Goal: Information Seeking & Learning: Learn about a topic

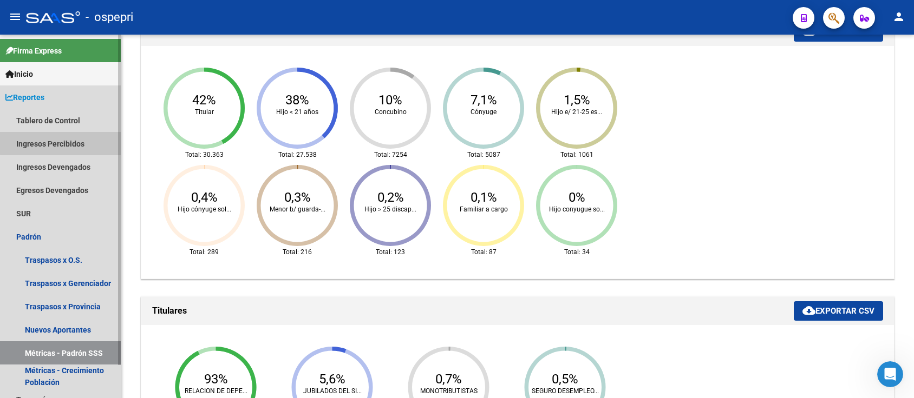
click at [67, 143] on link "Ingresos Percibidos" at bounding box center [60, 143] width 121 height 23
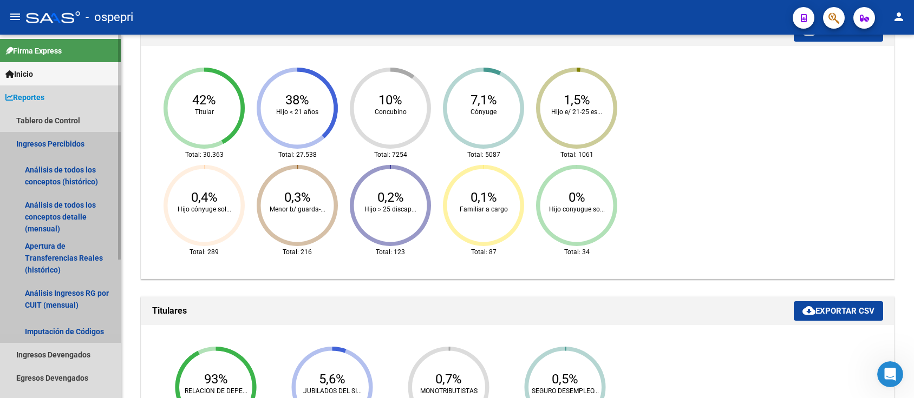
click at [74, 139] on link "Ingresos Percibidos" at bounding box center [60, 143] width 121 height 23
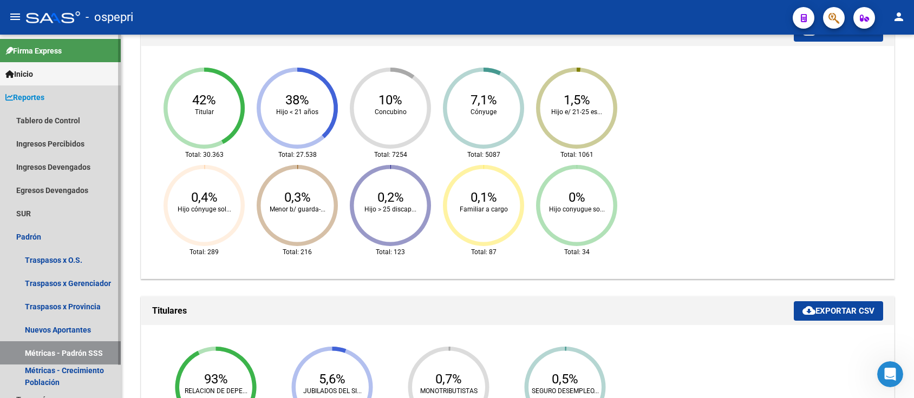
click at [29, 96] on span "Reportes" at bounding box center [24, 97] width 39 height 12
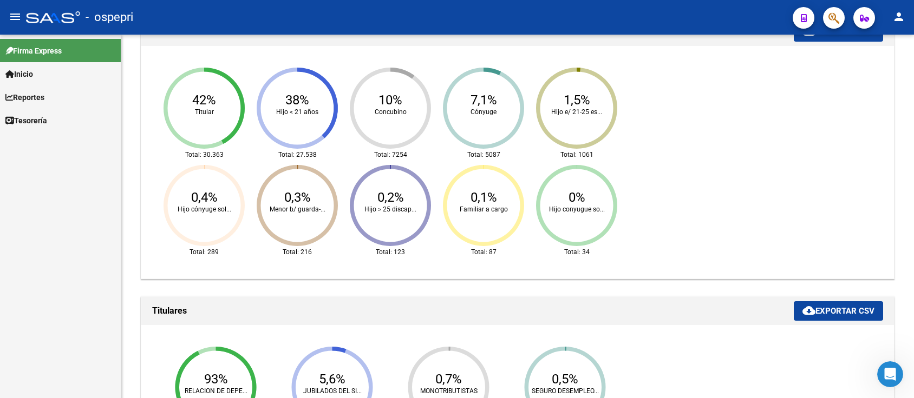
click at [30, 69] on span "Inicio" at bounding box center [19, 74] width 28 height 12
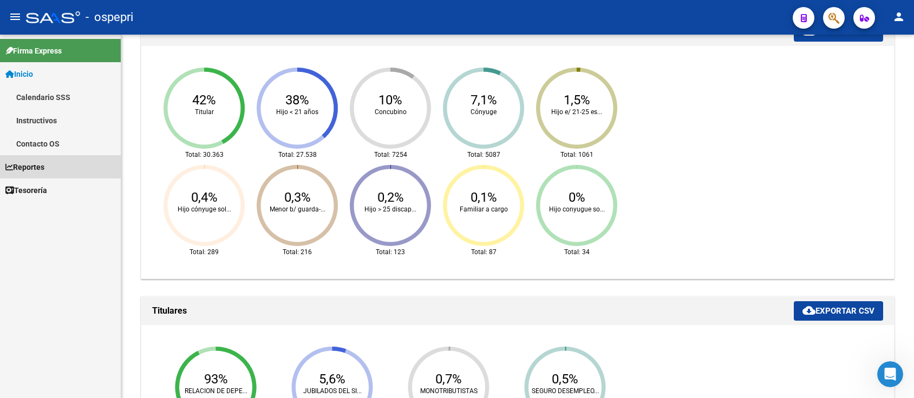
click at [44, 161] on span "Reportes" at bounding box center [24, 167] width 39 height 12
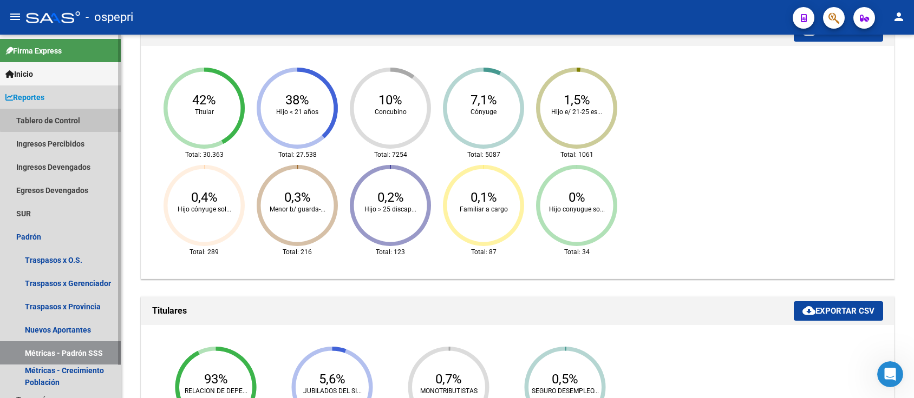
click at [64, 119] on link "Tablero de Control" at bounding box center [60, 120] width 121 height 23
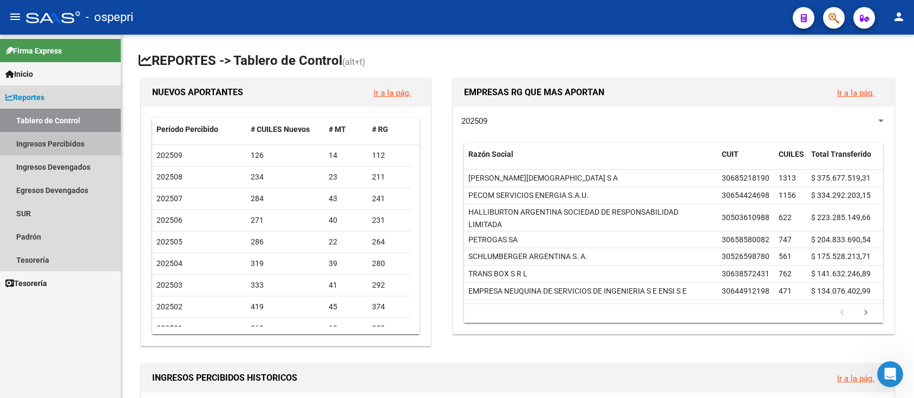
click at [65, 141] on link "Ingresos Percibidos" at bounding box center [60, 143] width 121 height 23
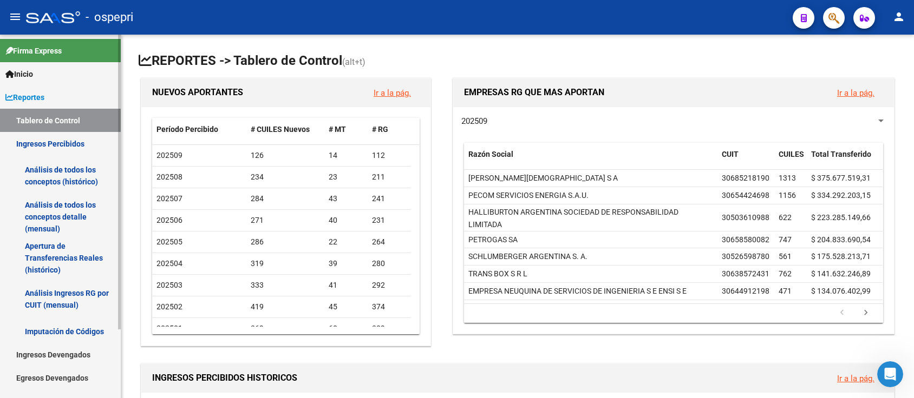
click at [70, 167] on link "Análisis de todos los conceptos (histórico)" at bounding box center [60, 175] width 121 height 41
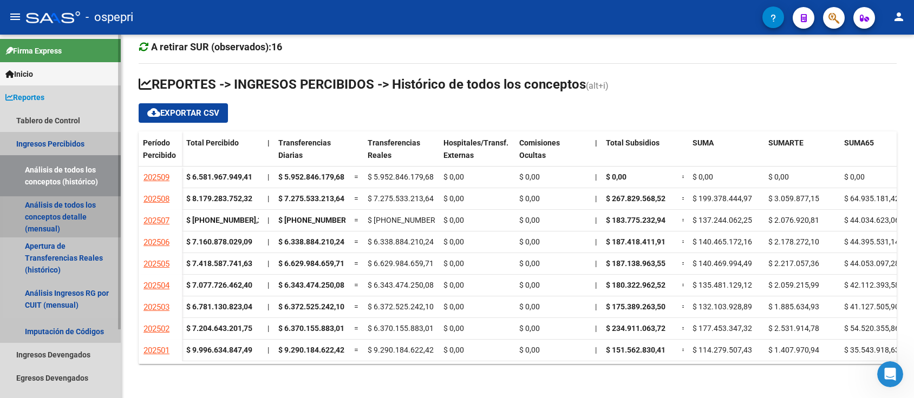
click at [29, 207] on link "Análisis de todos los conceptos detalle (mensual)" at bounding box center [60, 216] width 121 height 41
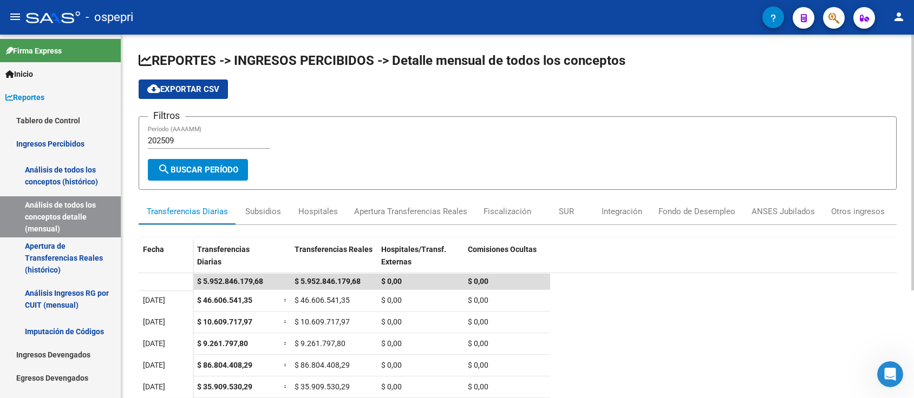
click at [198, 137] on input "202509" at bounding box center [209, 141] width 122 height 10
click at [182, 137] on input "202509" at bounding box center [209, 141] width 122 height 10
click at [182, 118] on h3 "Filtros" at bounding box center [166, 115] width 37 height 15
click at [168, 140] on input "202509" at bounding box center [209, 141] width 122 height 10
click at [173, 139] on input "202509" at bounding box center [209, 141] width 122 height 10
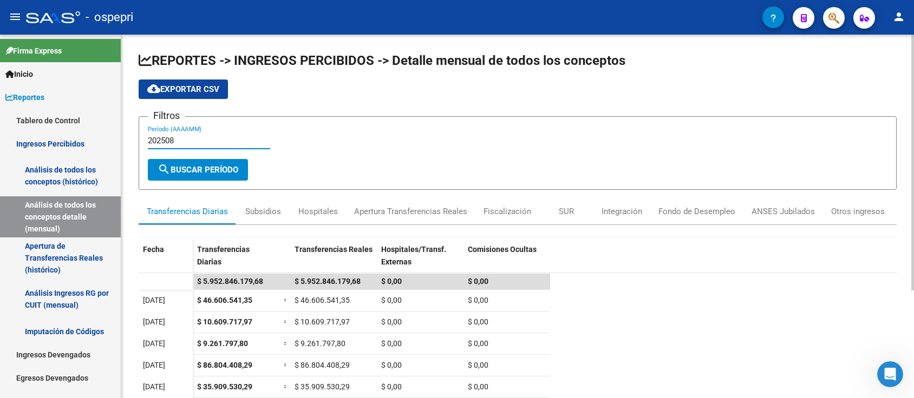
type input "202508"
click at [210, 174] on button "search Buscar Período" at bounding box center [198, 170] width 100 height 22
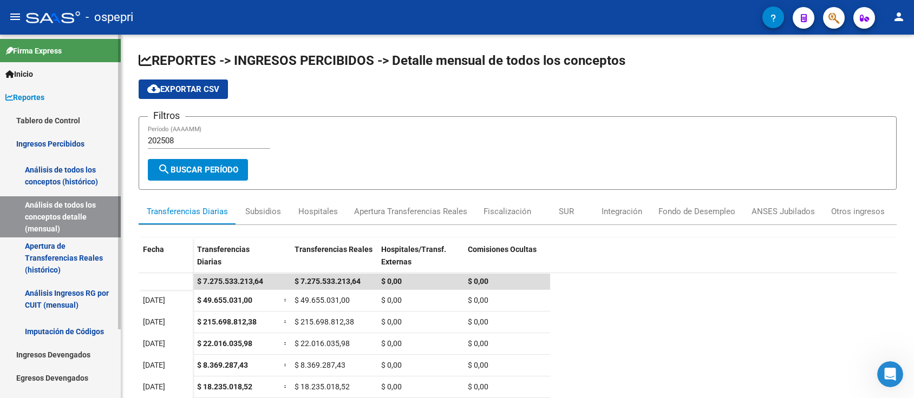
click at [60, 255] on link "Apertura de Transferencias Reales (histórico)" at bounding box center [60, 258] width 121 height 41
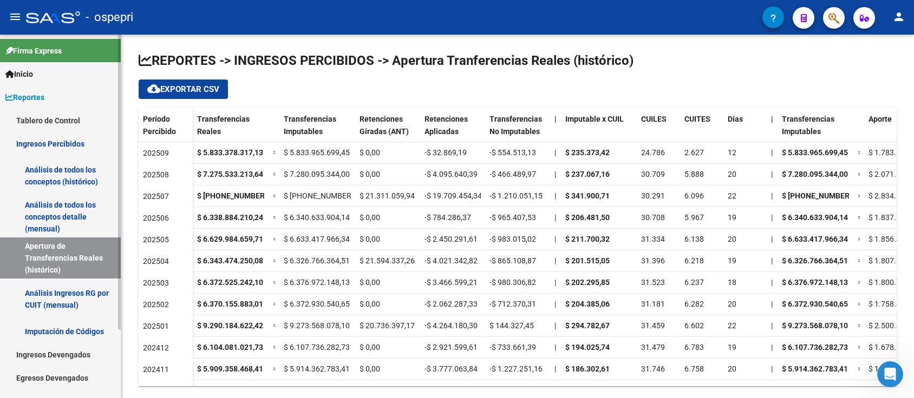
scroll to position [84, 0]
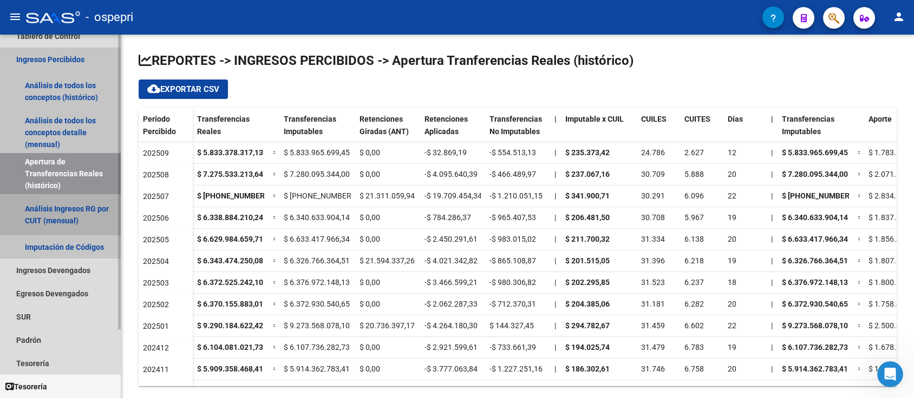
click at [84, 210] on link "Análisis Ingresos RG por CUIT (mensual)" at bounding box center [60, 214] width 121 height 41
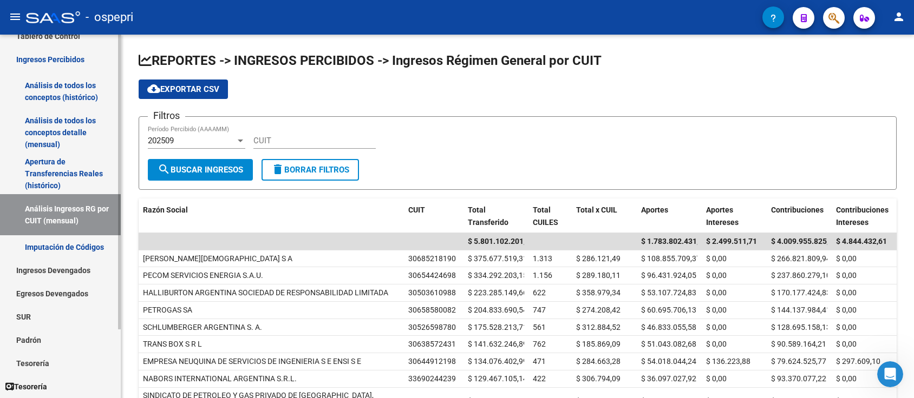
click at [66, 174] on link "Apertura de Transferencias Reales (histórico)" at bounding box center [60, 173] width 121 height 41
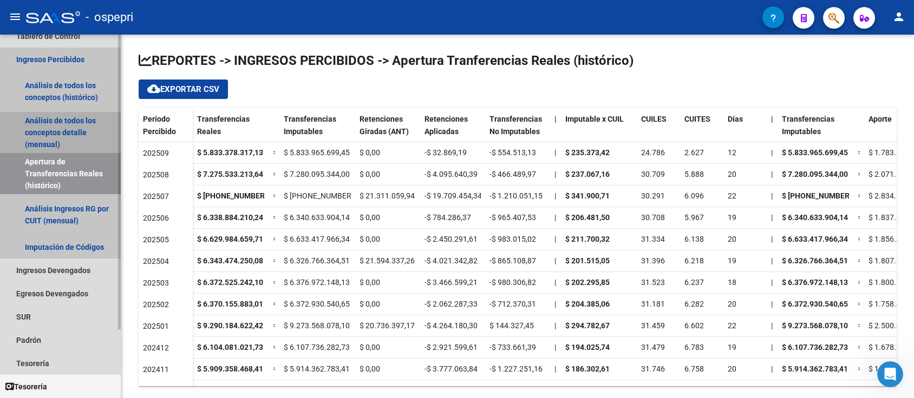
click at [65, 127] on link "Análisis de todos los conceptos detalle (mensual)" at bounding box center [60, 132] width 121 height 41
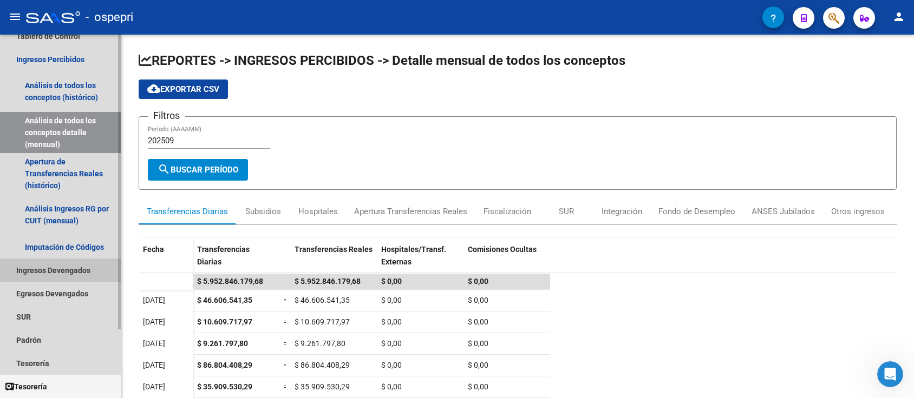
click at [56, 270] on link "Ingresos Devengados" at bounding box center [60, 270] width 121 height 23
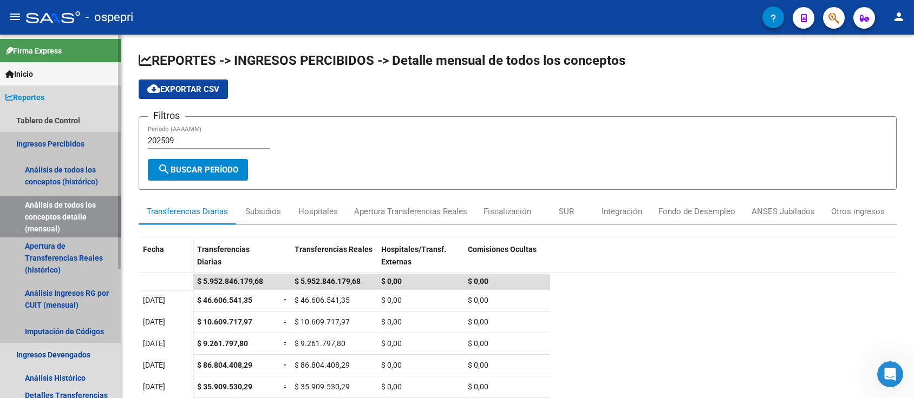
click at [75, 143] on link "Ingresos Percibidos" at bounding box center [60, 143] width 121 height 23
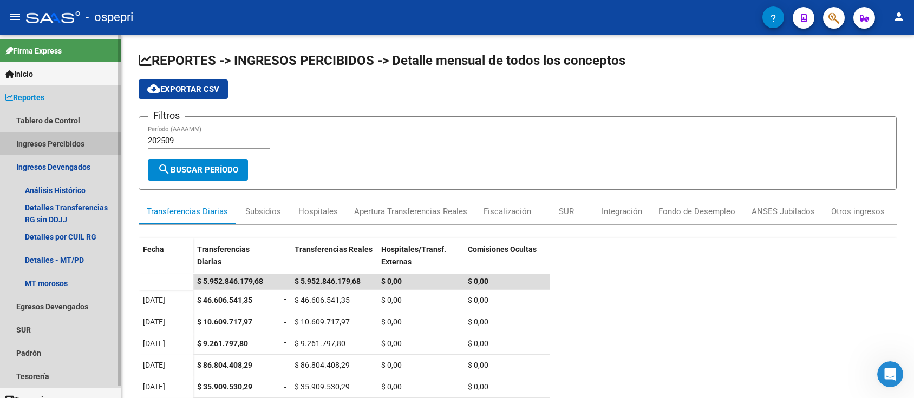
click at [75, 143] on link "Ingresos Percibidos" at bounding box center [60, 143] width 121 height 23
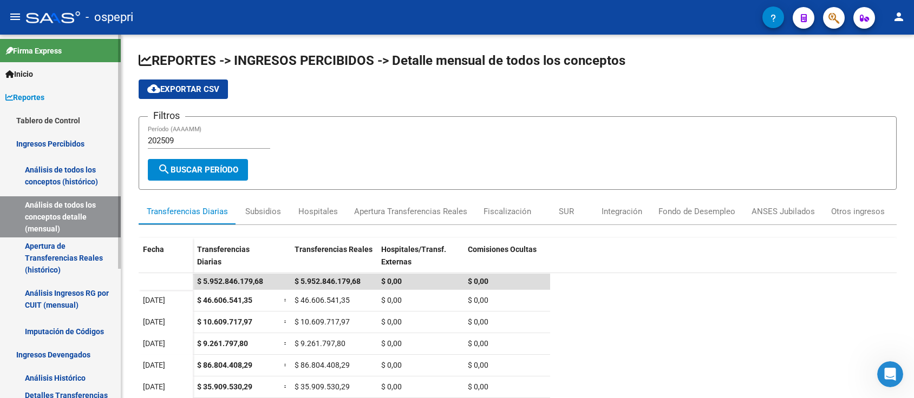
click at [67, 209] on link "Análisis de todos los conceptos detalle (mensual)" at bounding box center [60, 216] width 121 height 41
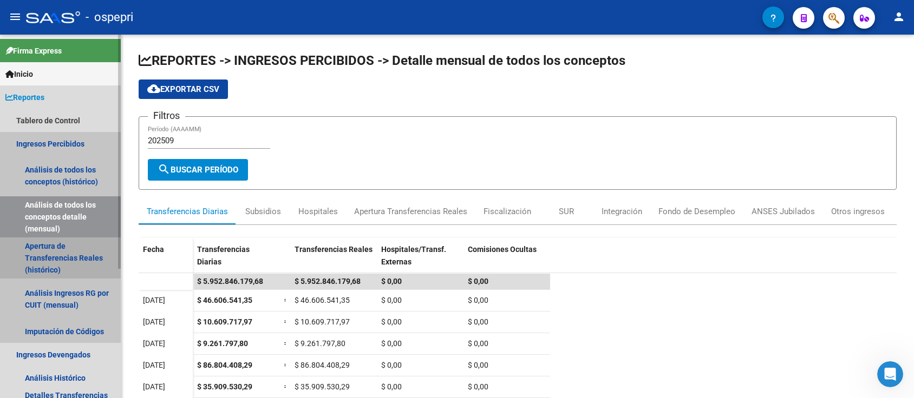
click at [65, 251] on link "Apertura de Transferencias Reales (histórico)" at bounding box center [60, 258] width 121 height 41
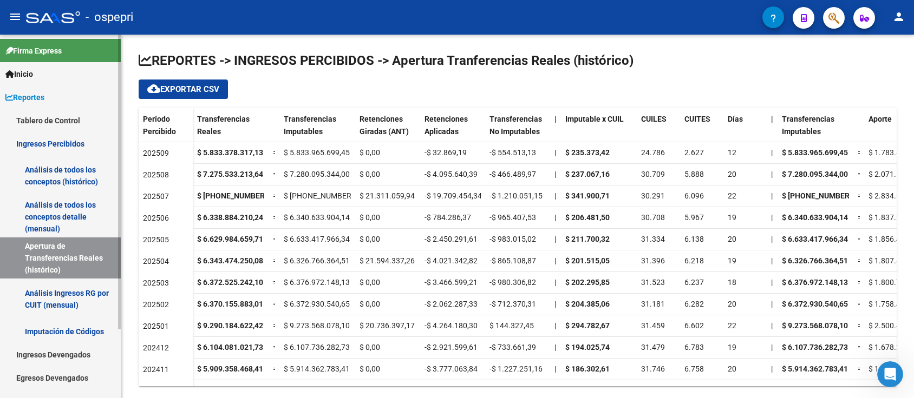
click at [52, 175] on link "Análisis de todos los conceptos (histórico)" at bounding box center [60, 175] width 121 height 41
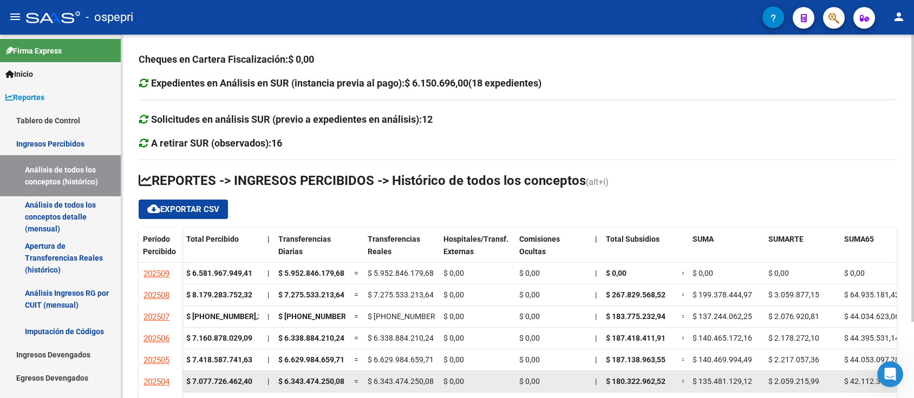
click at [562, 390] on datatable-body-cell "$ 0,00" at bounding box center [553, 381] width 76 height 21
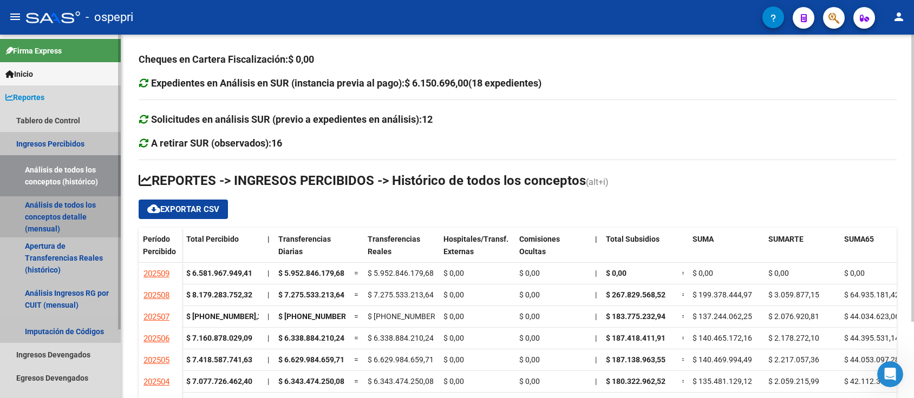
click at [27, 206] on link "Análisis de todos los conceptos detalle (mensual)" at bounding box center [60, 216] width 121 height 41
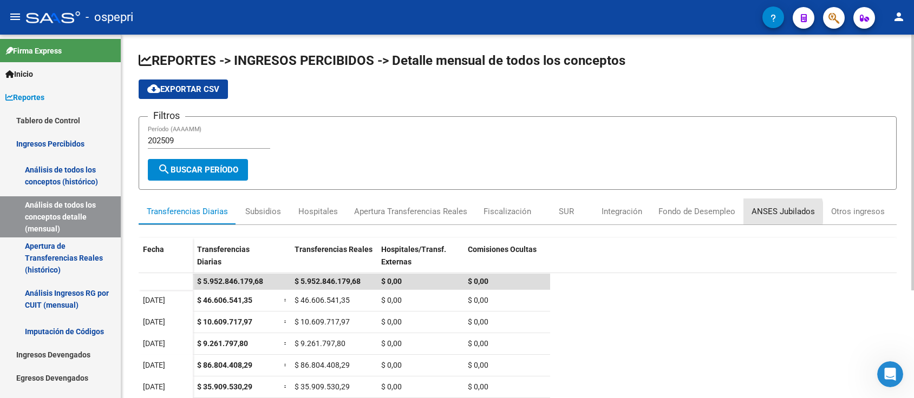
click at [772, 212] on div "ANSES Jubilados" at bounding box center [782, 212] width 63 height 12
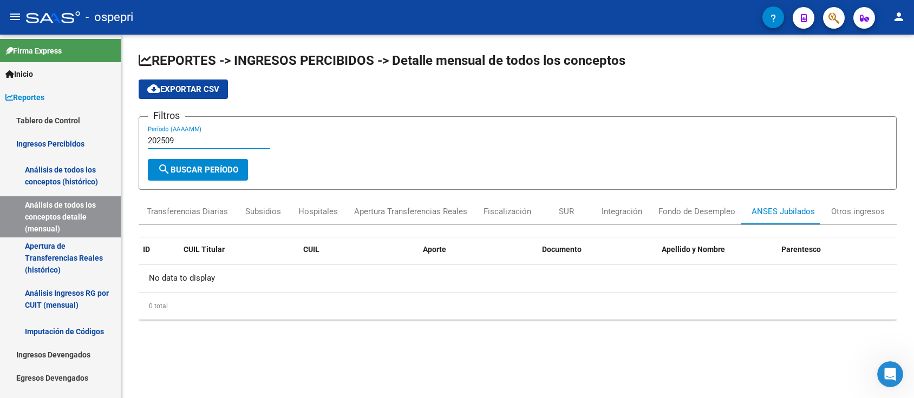
click at [182, 140] on input "202509" at bounding box center [209, 141] width 122 height 10
type input "202508"
click at [210, 167] on span "search Buscar Período" at bounding box center [198, 170] width 81 height 10
click at [219, 168] on span "search Buscar Período" at bounding box center [198, 170] width 81 height 10
click at [197, 134] on div "202508 Período (AAAAMM)" at bounding box center [209, 137] width 122 height 23
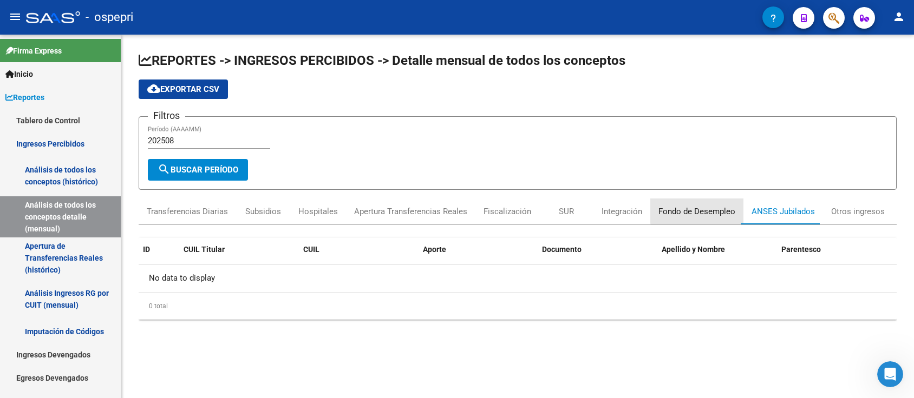
click at [706, 209] on div "Fondo de Desempleo" at bounding box center [696, 212] width 77 height 12
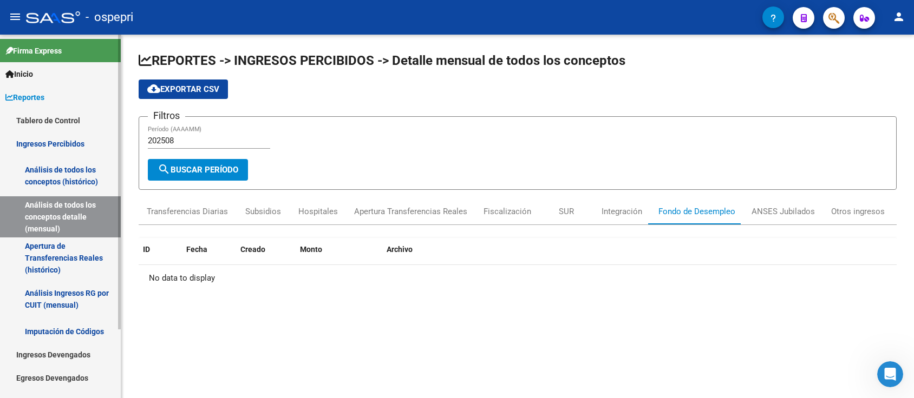
click at [68, 220] on link "Análisis de todos los conceptos detalle (mensual)" at bounding box center [60, 216] width 121 height 41
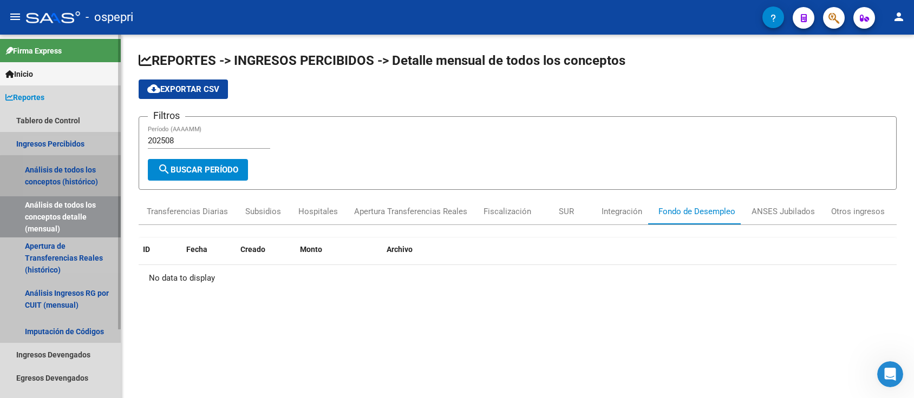
click at [64, 176] on link "Análisis de todos los conceptos (histórico)" at bounding box center [60, 175] width 121 height 41
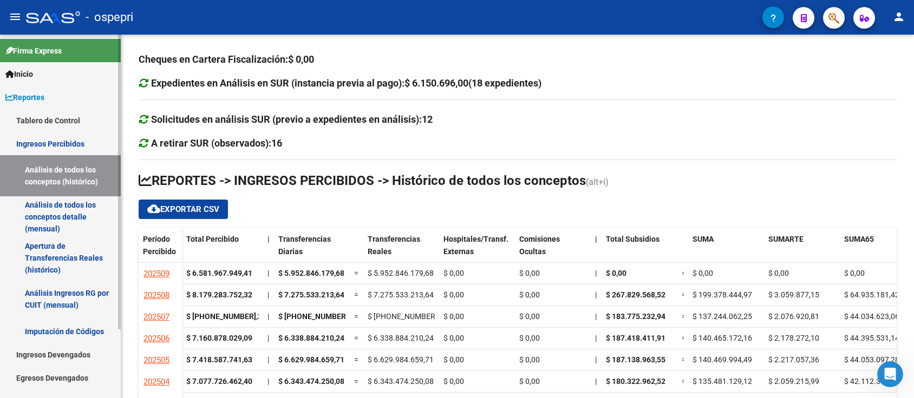
click at [51, 216] on link "Análisis de todos los conceptos detalle (mensual)" at bounding box center [60, 216] width 121 height 41
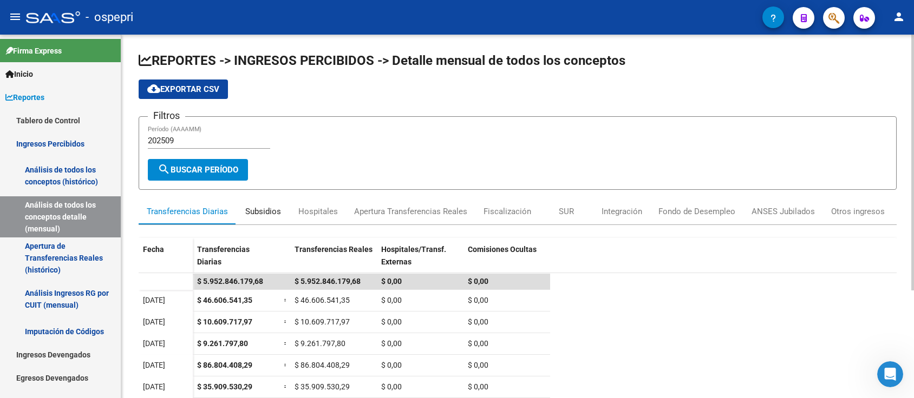
click at [255, 212] on div "Subsidios" at bounding box center [263, 212] width 36 height 12
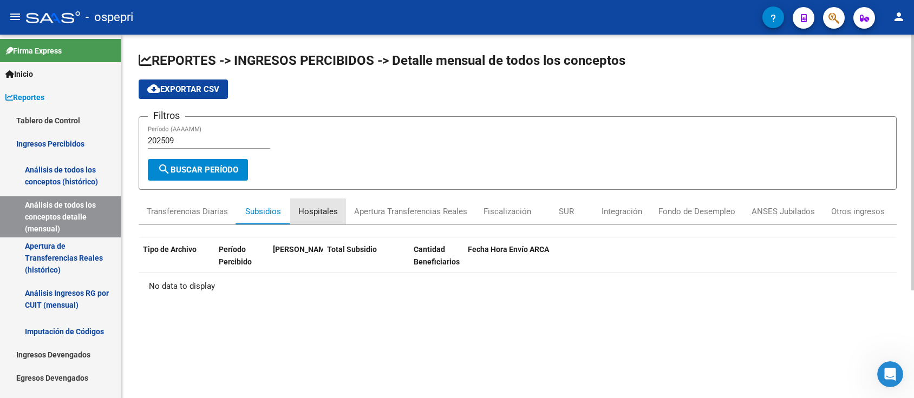
click at [318, 210] on div "Hospitales" at bounding box center [318, 212] width 40 height 12
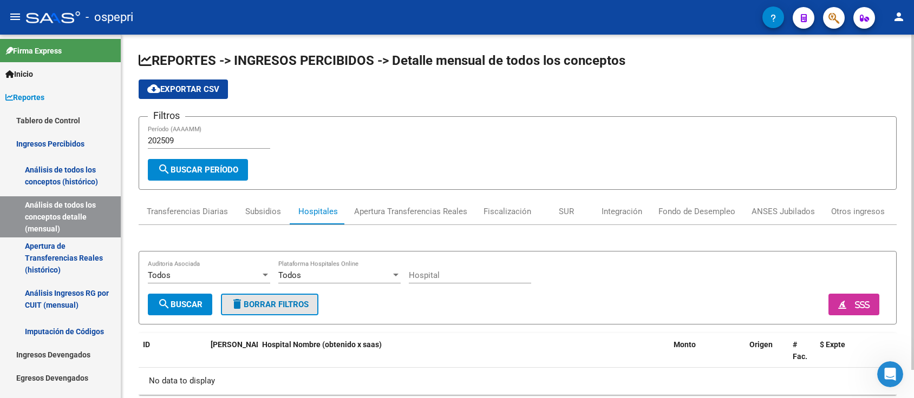
click at [263, 304] on span "delete Borrar Filtros" at bounding box center [270, 305] width 78 height 10
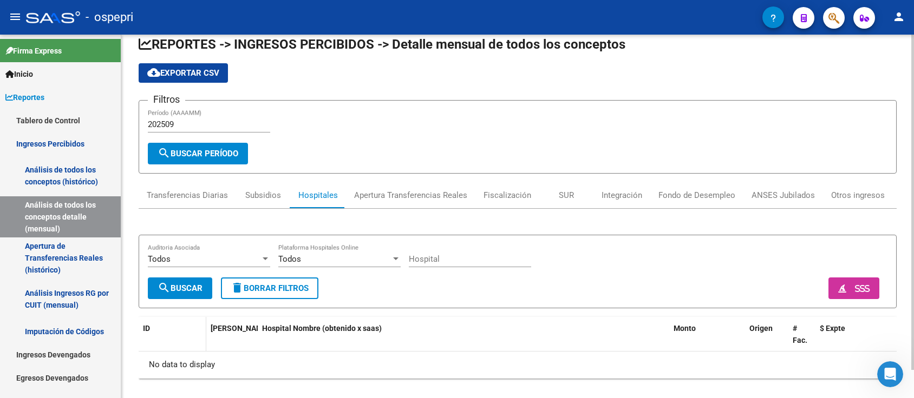
scroll to position [30, 0]
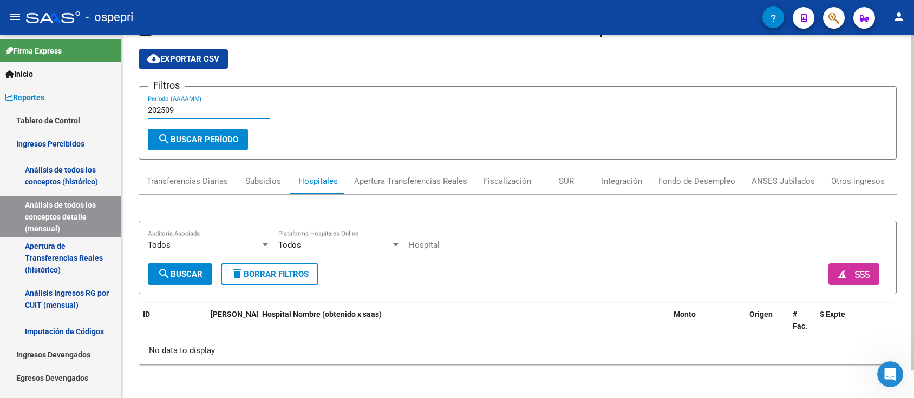
click at [177, 110] on input "202509" at bounding box center [209, 111] width 122 height 10
click at [768, 180] on div "ANSES Jubilados" at bounding box center [782, 181] width 63 height 12
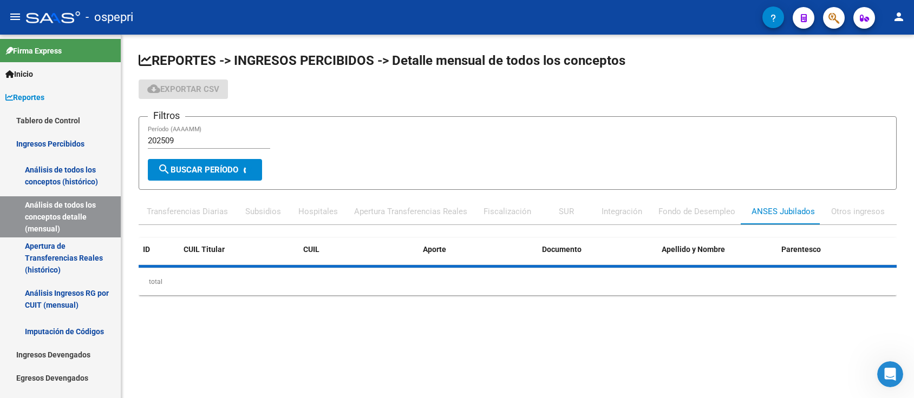
scroll to position [0, 0]
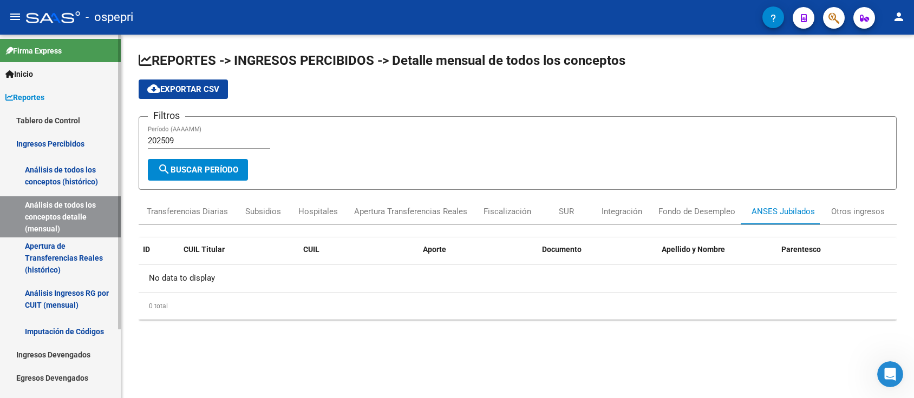
click at [51, 252] on link "Apertura de Transferencias Reales (histórico)" at bounding box center [60, 258] width 121 height 41
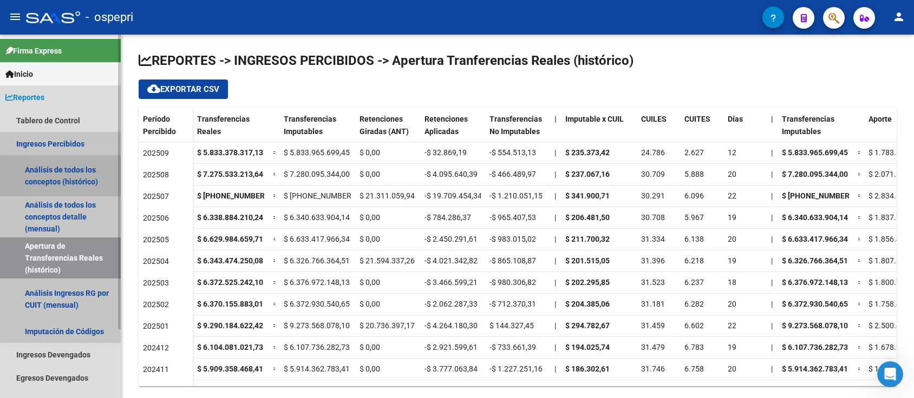
click at [71, 180] on link "Análisis de todos los conceptos (histórico)" at bounding box center [60, 175] width 121 height 41
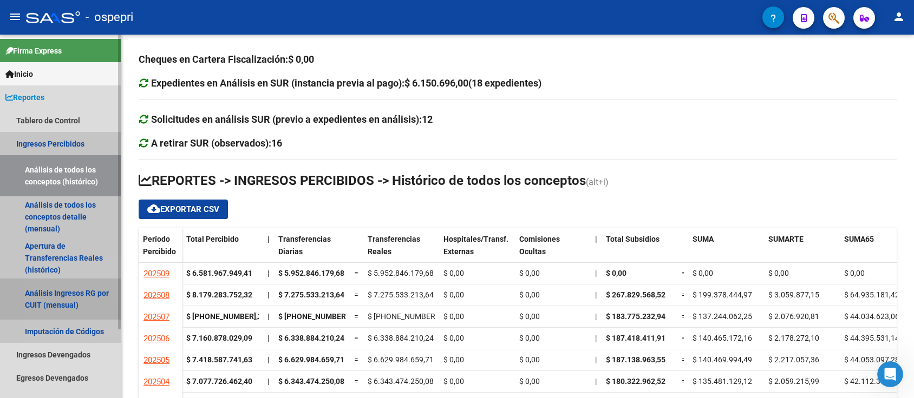
drag, startPoint x: 55, startPoint y: 289, endPoint x: 53, endPoint y: 295, distance: 6.7
click at [55, 289] on link "Análisis Ingresos RG por CUIT (mensual)" at bounding box center [60, 299] width 121 height 41
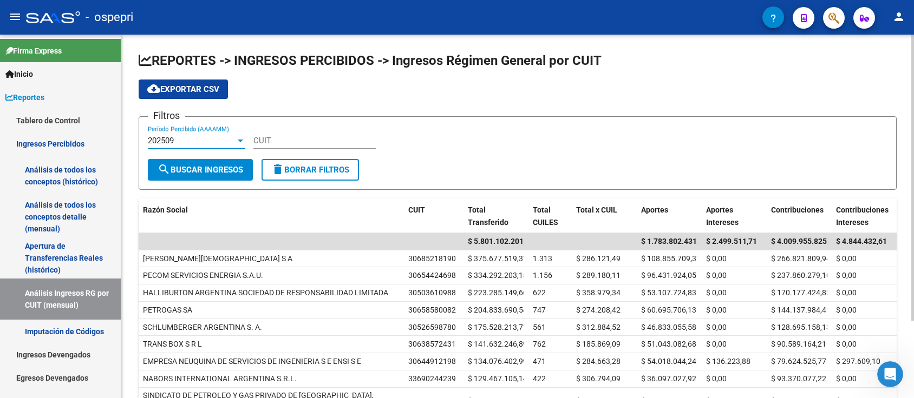
click at [242, 141] on div at bounding box center [240, 141] width 5 height 3
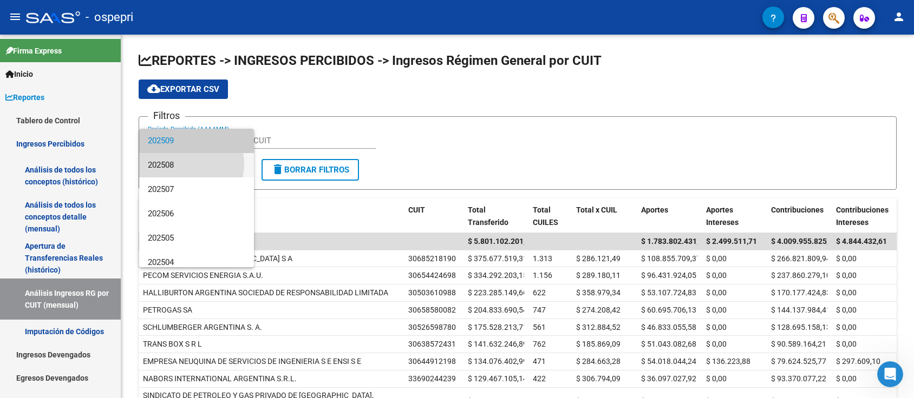
click at [182, 164] on span "202508" at bounding box center [196, 165] width 97 height 24
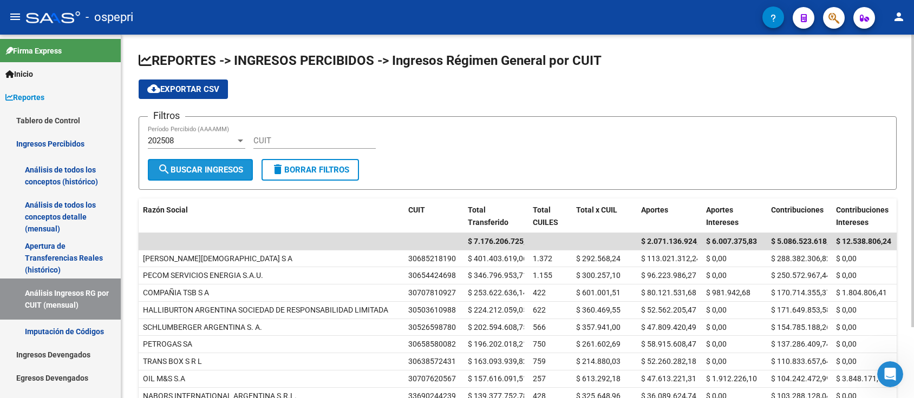
click at [221, 173] on span "search Buscar Ingresos" at bounding box center [201, 170] width 86 height 10
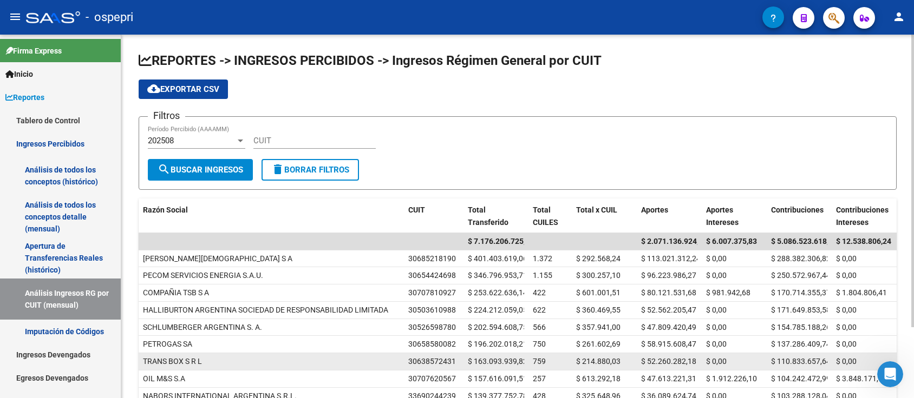
scroll to position [88, 0]
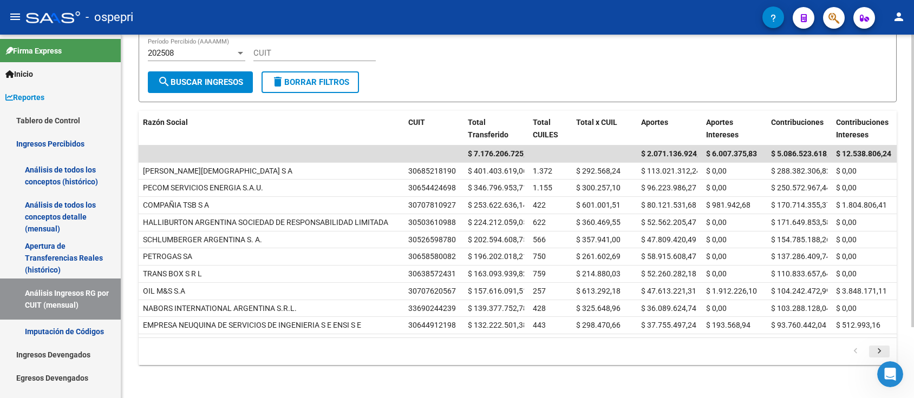
click at [878, 346] on icon "go to next page" at bounding box center [879, 352] width 14 height 13
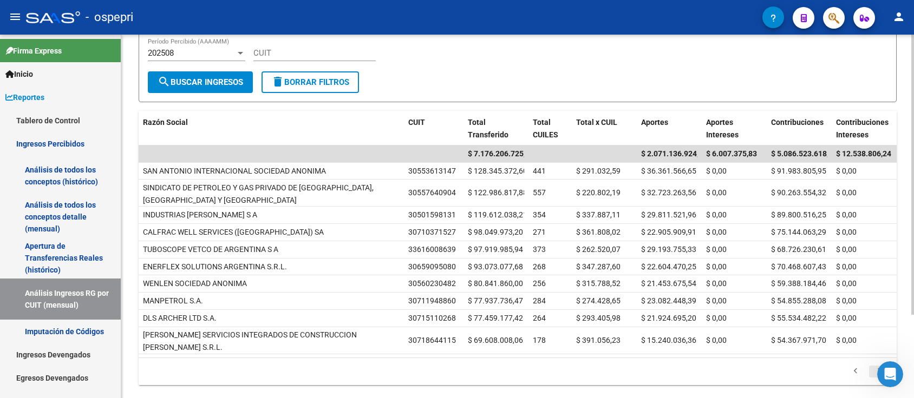
click at [878, 346] on datatable-body-cell "$ 0,00" at bounding box center [863, 340] width 65 height 27
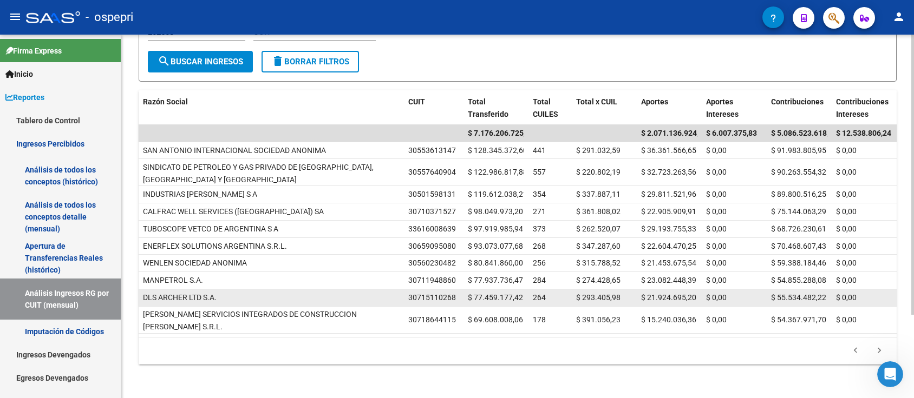
scroll to position [0, 0]
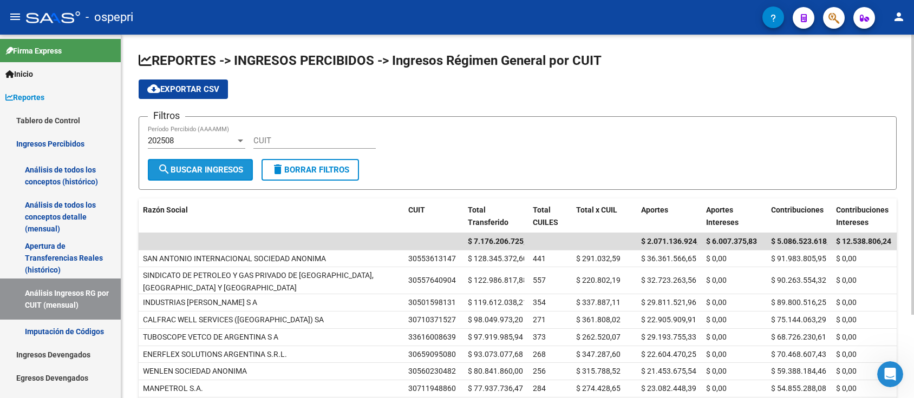
click at [226, 168] on span "search Buscar Ingresos" at bounding box center [201, 170] width 86 height 10
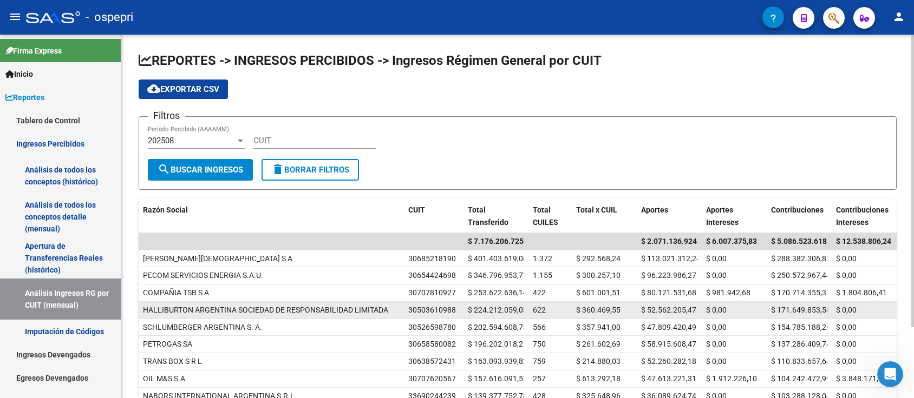
scroll to position [88, 0]
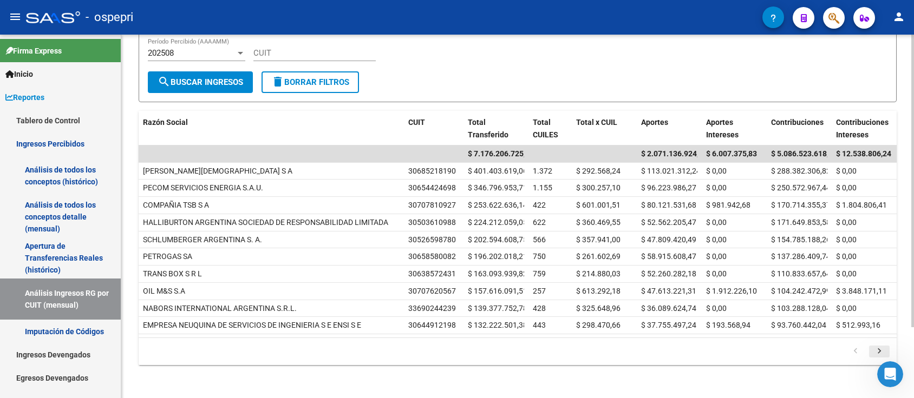
click at [881, 350] on icon "go to next page" at bounding box center [879, 352] width 14 height 13
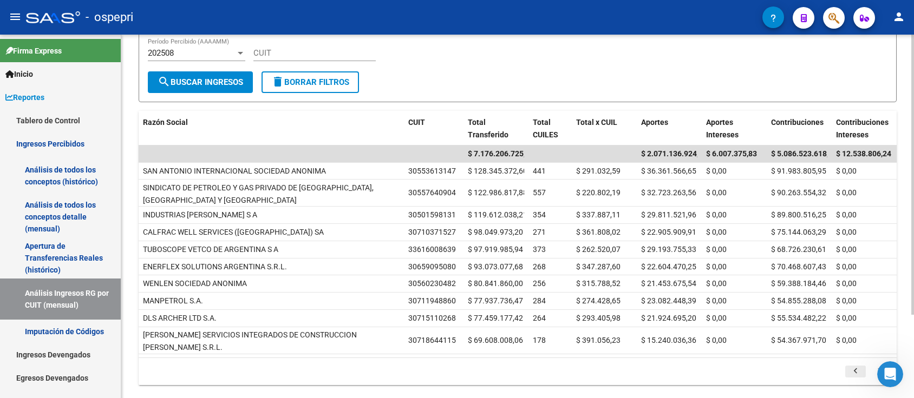
click at [857, 371] on icon "go to previous page" at bounding box center [855, 372] width 14 height 13
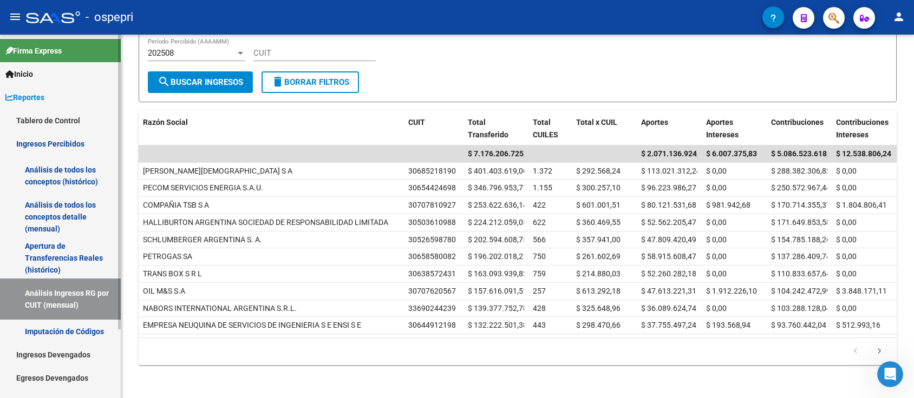
click at [49, 250] on link "Apertura de Transferencias Reales (histórico)" at bounding box center [60, 258] width 121 height 41
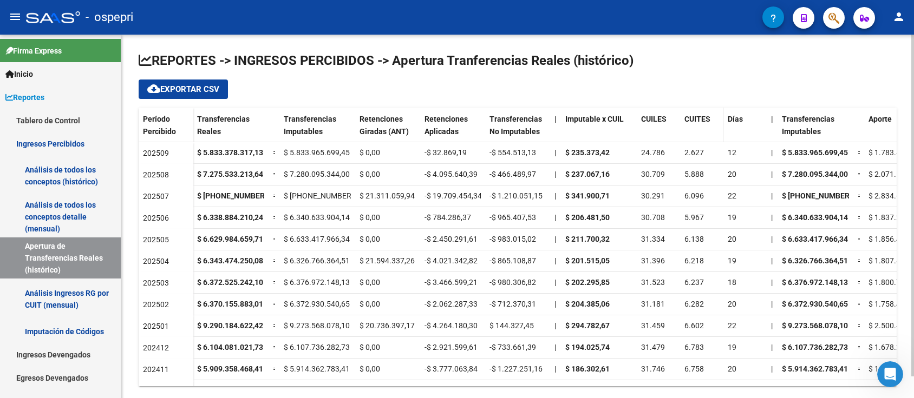
click at [702, 119] on span "CUITES" at bounding box center [697, 119] width 26 height 9
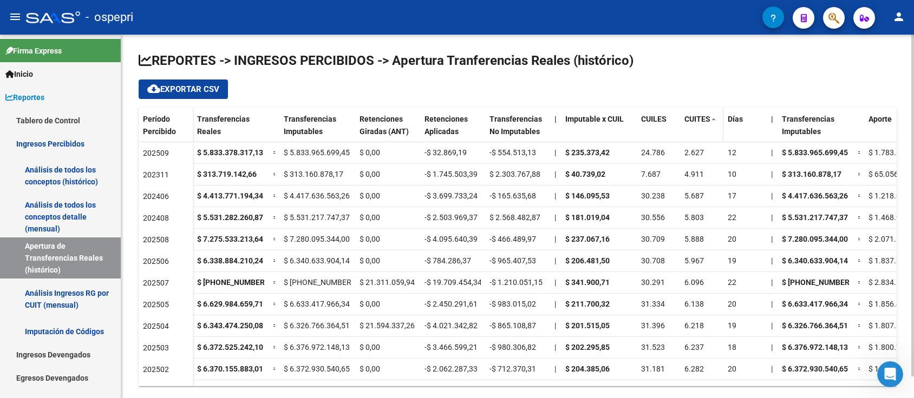
click at [702, 119] on span "CUITES" at bounding box center [697, 119] width 26 height 9
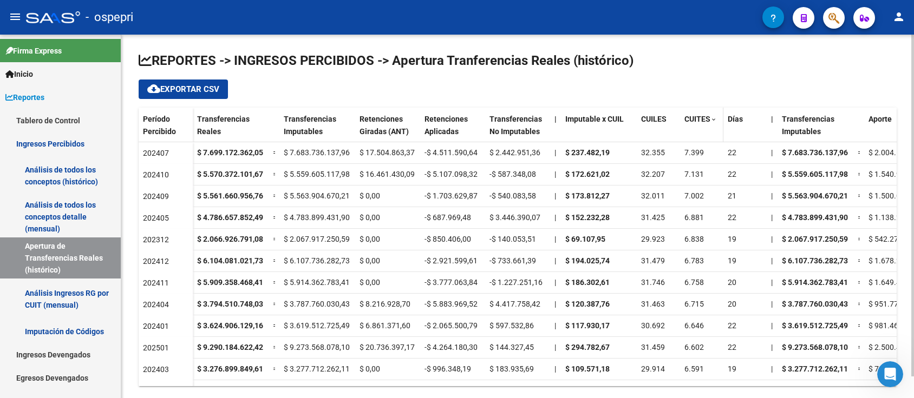
click at [702, 119] on span "CUITES" at bounding box center [697, 119] width 26 height 9
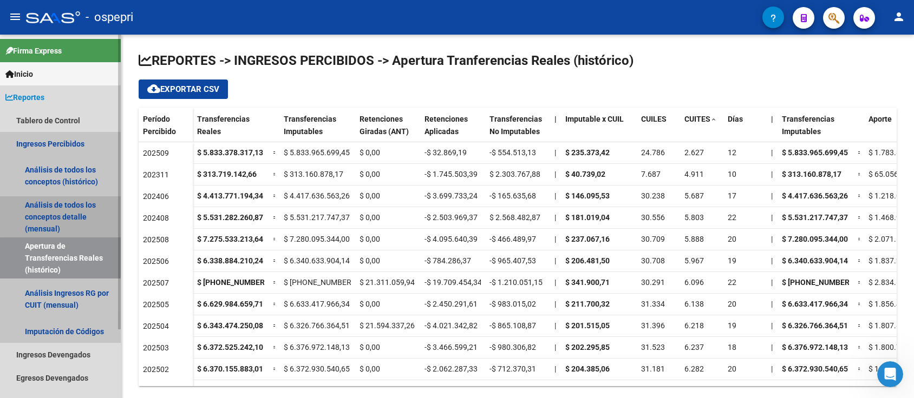
click at [65, 216] on link "Análisis de todos los conceptos detalle (mensual)" at bounding box center [60, 216] width 121 height 41
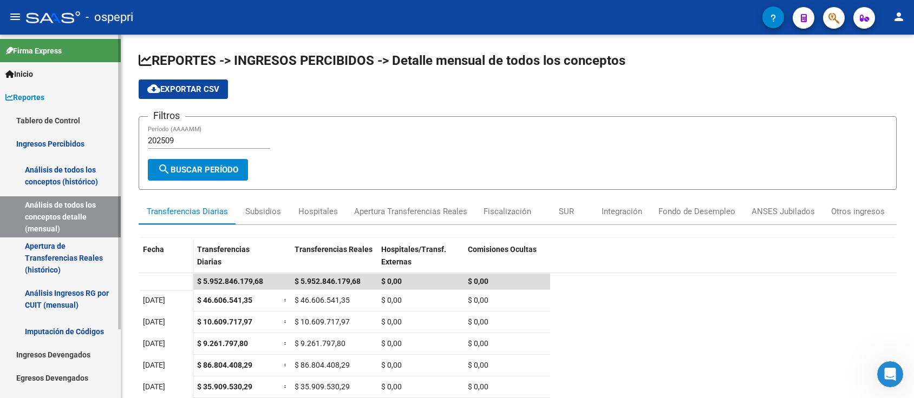
click at [73, 175] on link "Análisis de todos los conceptos (histórico)" at bounding box center [60, 175] width 121 height 41
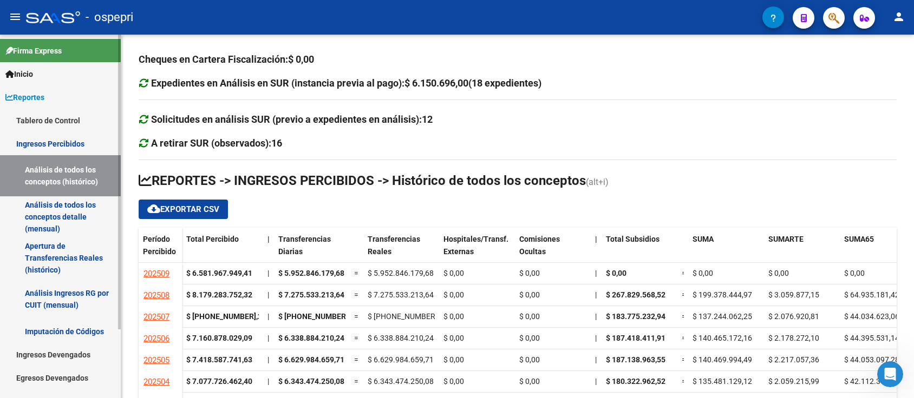
click at [89, 330] on link "Imputación de Códigos" at bounding box center [60, 331] width 121 height 23
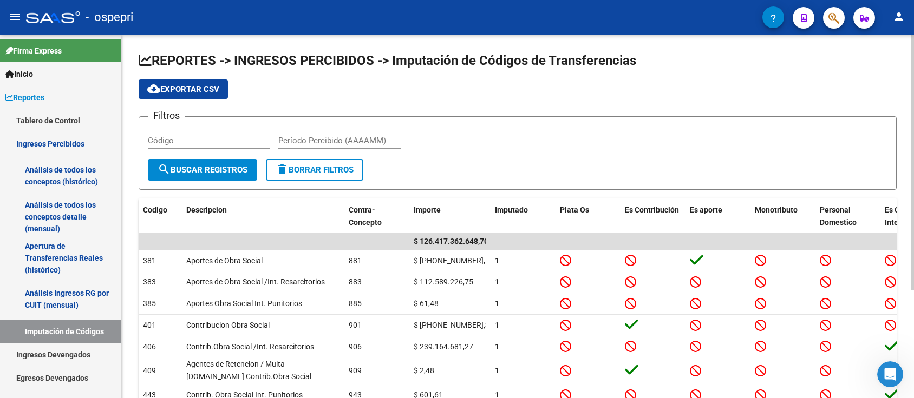
click at [319, 127] on div "Período Percibido (AAAAMM)" at bounding box center [339, 137] width 122 height 23
type input "202508"
click at [244, 165] on span "search Buscar Registros" at bounding box center [203, 170] width 90 height 10
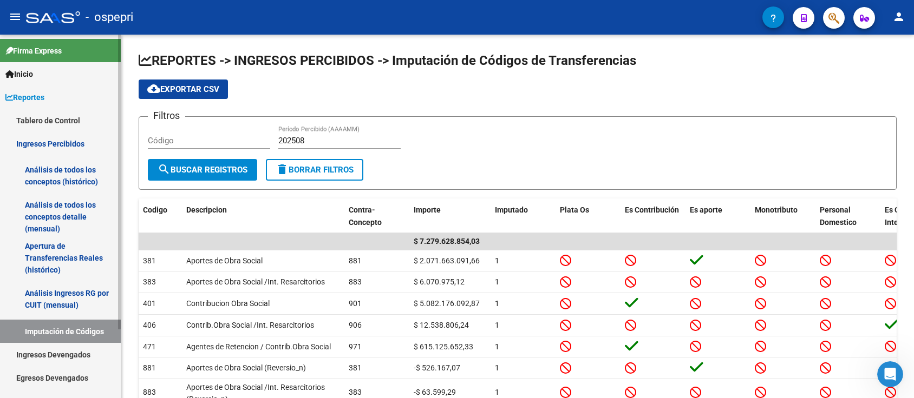
click at [33, 72] on span "Inicio" at bounding box center [19, 74] width 28 height 12
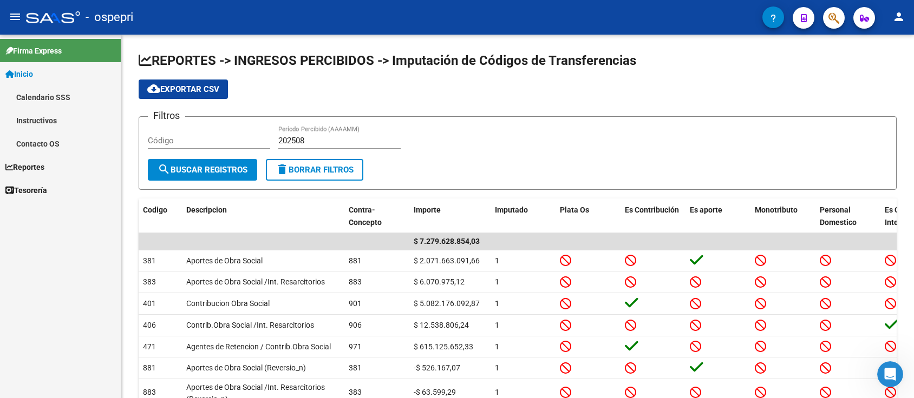
click at [36, 163] on span "Reportes" at bounding box center [24, 167] width 39 height 12
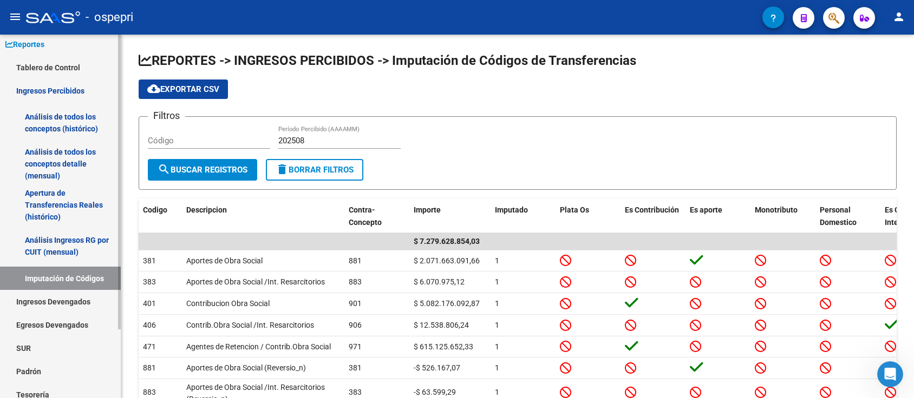
scroll to position [84, 0]
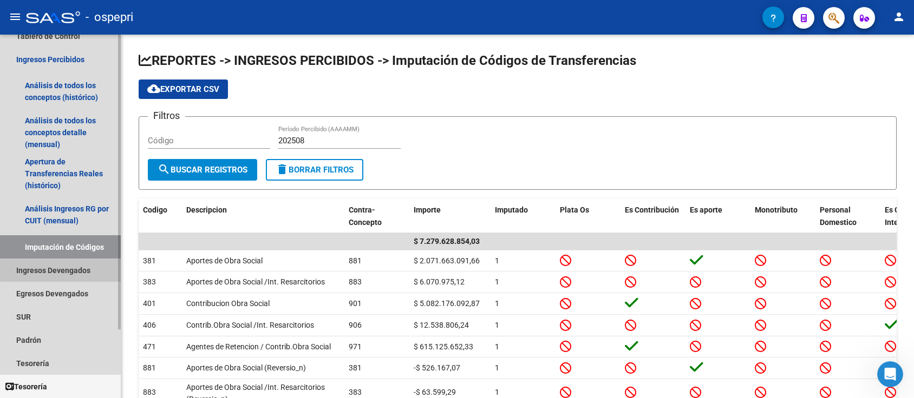
click at [70, 270] on link "Ingresos Devengados" at bounding box center [60, 270] width 121 height 23
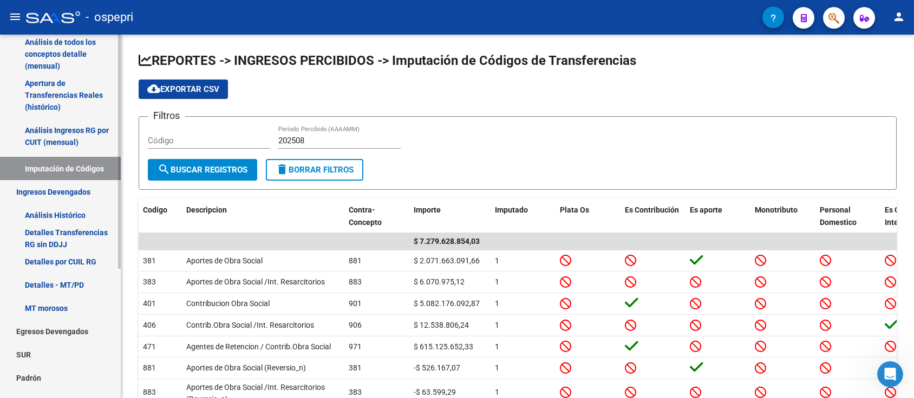
scroll to position [200, 0]
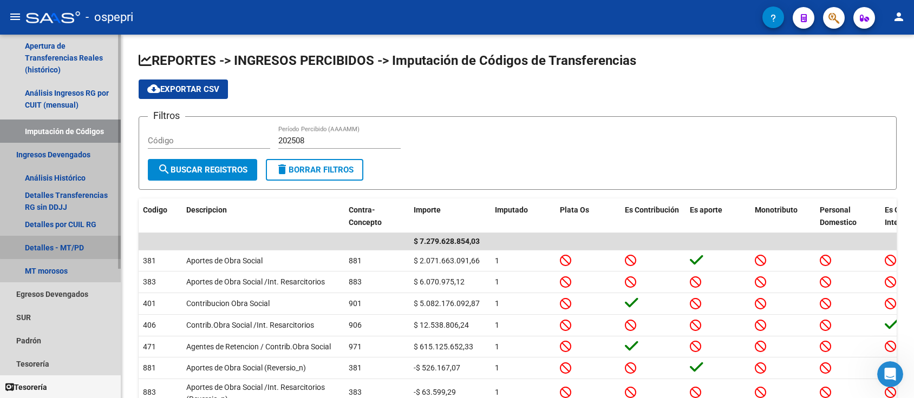
click at [61, 245] on link "Detalles - MT/PD" at bounding box center [60, 247] width 121 height 23
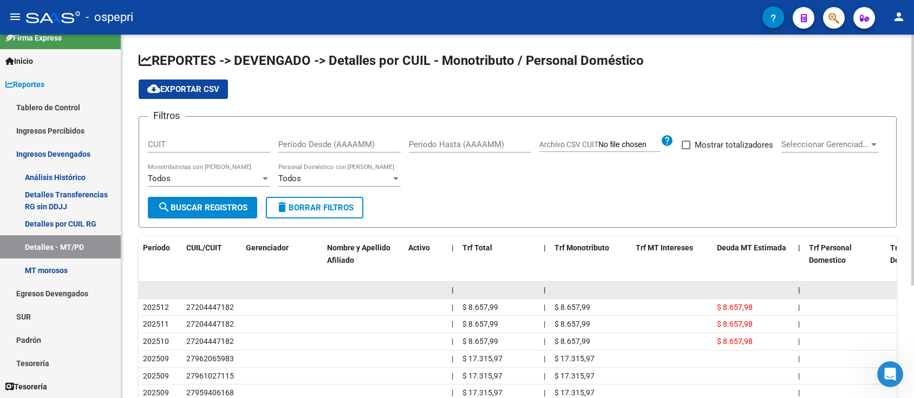
scroll to position [144, 0]
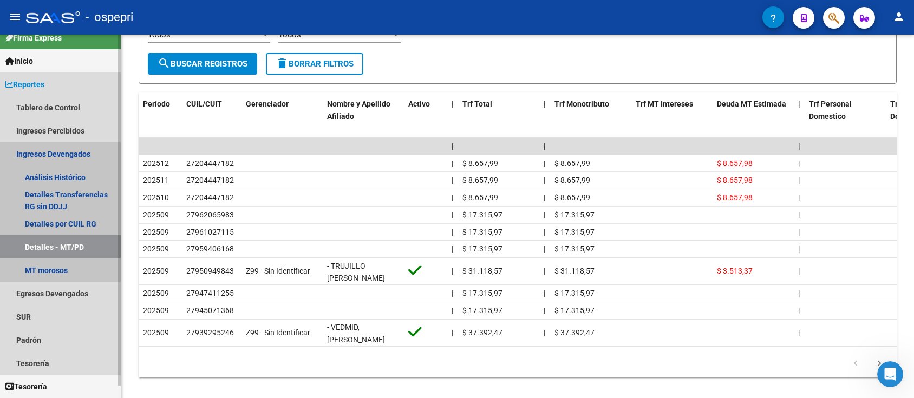
click at [67, 243] on link "Detalles - MT/PD" at bounding box center [60, 246] width 121 height 23
click at [75, 220] on link "Detalles por CUIL RG" at bounding box center [60, 223] width 121 height 23
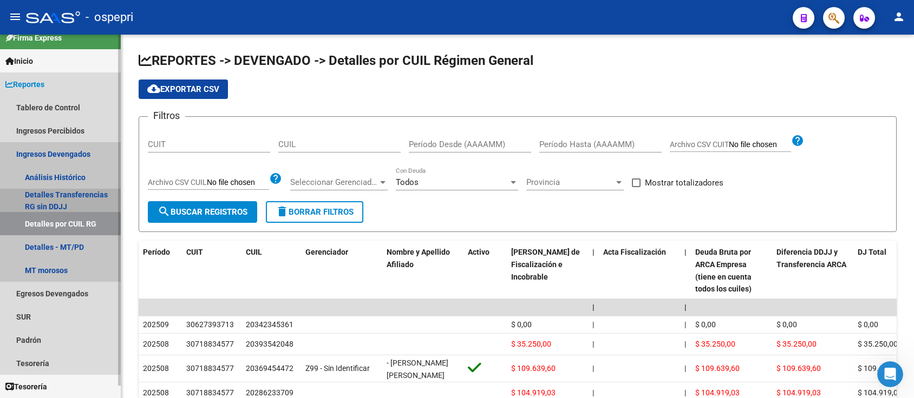
click at [63, 191] on link "Detalles Transferencias RG sin DDJJ" at bounding box center [60, 200] width 121 height 23
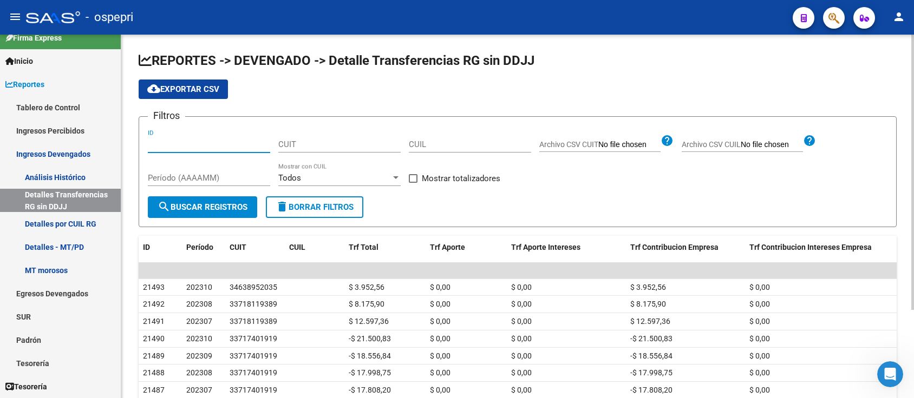
click at [159, 141] on input "ID" at bounding box center [209, 145] width 122 height 10
click at [217, 171] on div "Período (AAAAMM)" at bounding box center [209, 174] width 122 height 23
type input "202508"
click at [396, 176] on div at bounding box center [395, 177] width 5 height 3
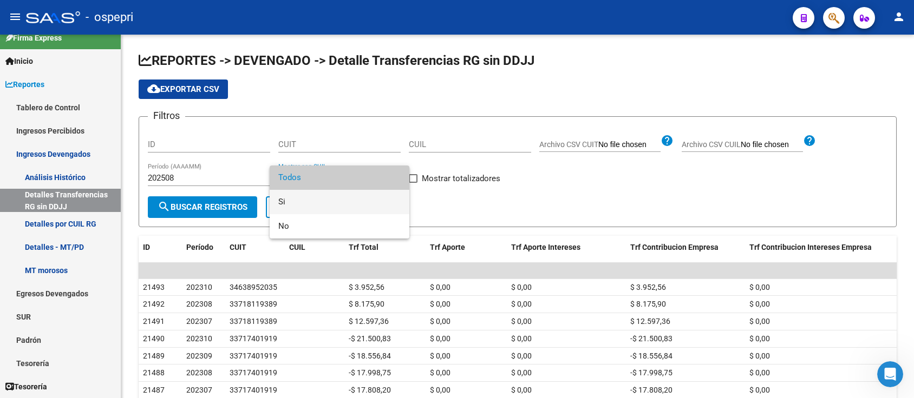
click at [309, 200] on span "Si" at bounding box center [339, 202] width 122 height 24
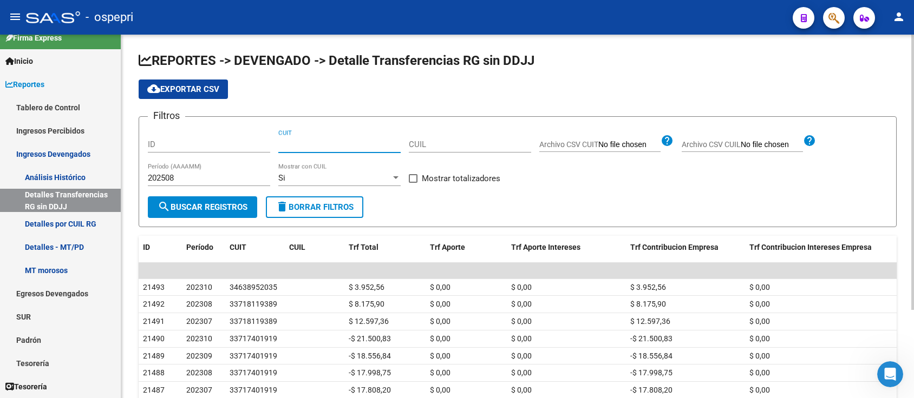
click at [364, 143] on input "CUIT" at bounding box center [339, 145] width 122 height 10
click at [238, 208] on span "search Buscar Registros" at bounding box center [203, 207] width 90 height 10
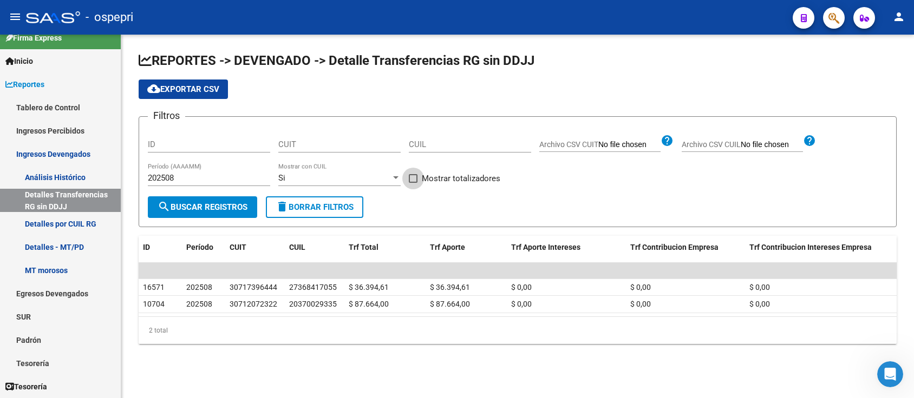
click at [414, 175] on label "Mostrar totalizadores" at bounding box center [454, 178] width 91 height 13
click at [413, 183] on input "Mostrar totalizadores" at bounding box center [412, 183] width 1 height 1
checkbox input "true"
click at [215, 203] on span "search Buscar Registros" at bounding box center [203, 207] width 90 height 10
click at [221, 169] on div "202508 Período (AAAAMM)" at bounding box center [209, 174] width 122 height 23
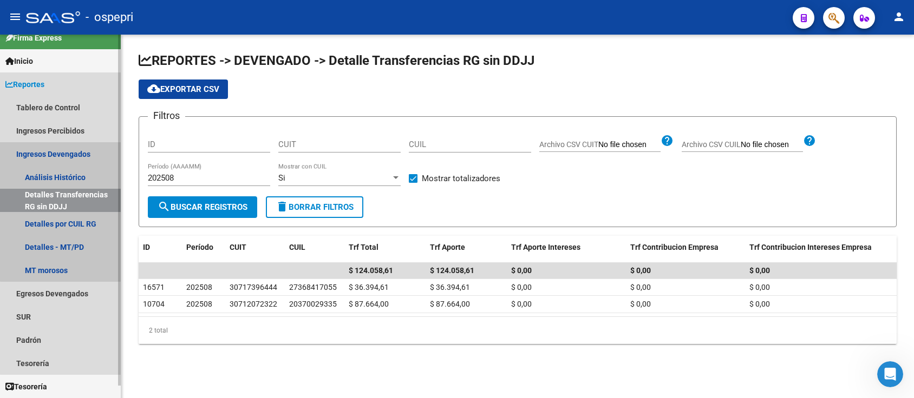
click at [86, 193] on link "Detalles Transferencias RG sin DDJJ" at bounding box center [60, 200] width 121 height 23
click at [56, 154] on link "Ingresos Devengados" at bounding box center [60, 153] width 121 height 23
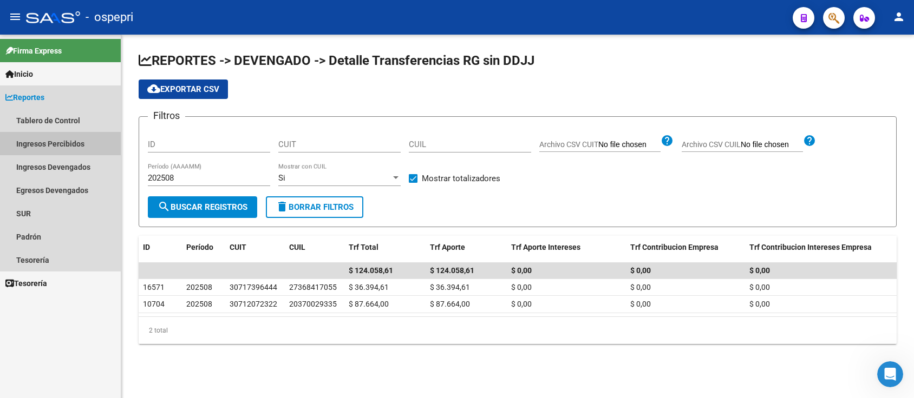
click at [58, 145] on link "Ingresos Percibidos" at bounding box center [60, 143] width 121 height 23
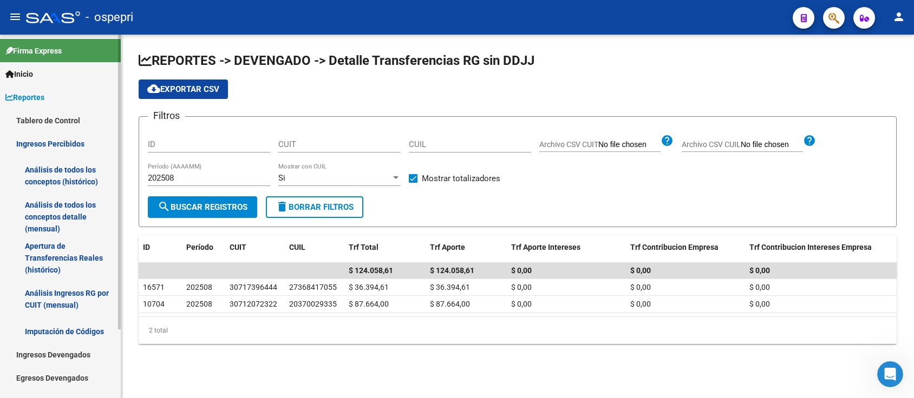
scroll to position [84, 0]
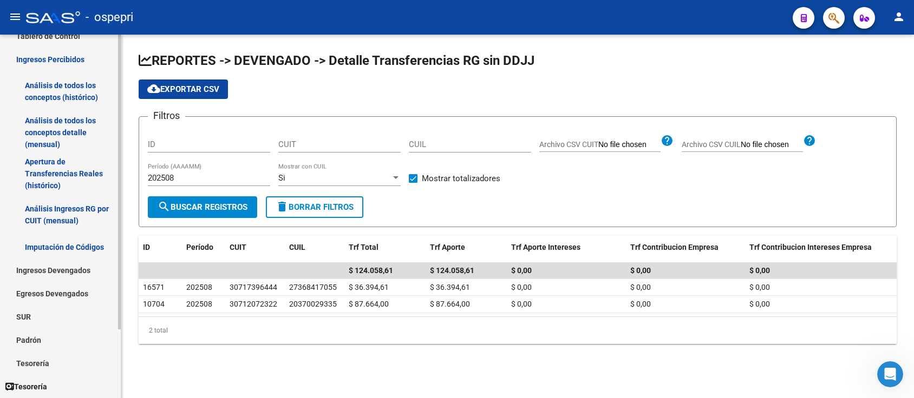
click at [61, 123] on link "Análisis de todos los conceptos detalle (mensual)" at bounding box center [60, 132] width 121 height 41
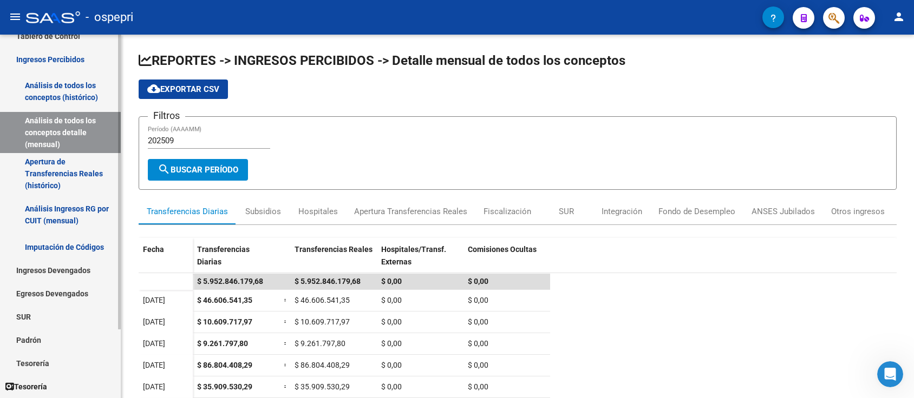
click at [65, 91] on link "Análisis de todos los conceptos (histórico)" at bounding box center [60, 91] width 121 height 41
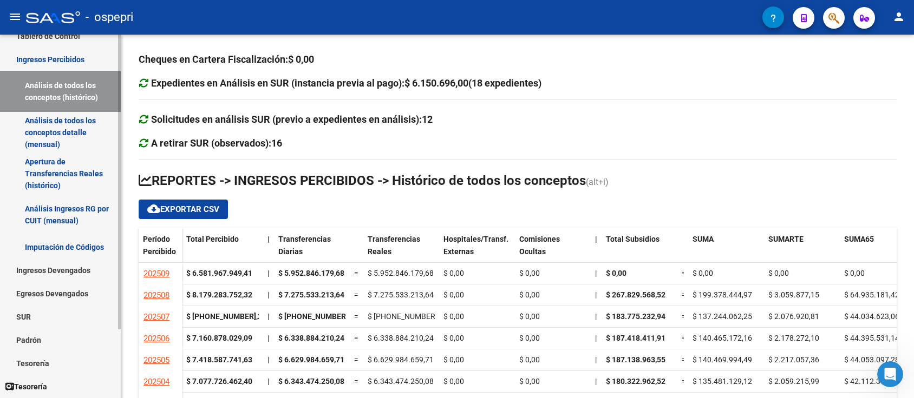
click at [82, 214] on link "Análisis Ingresos RG por CUIT (mensual)" at bounding box center [60, 214] width 121 height 41
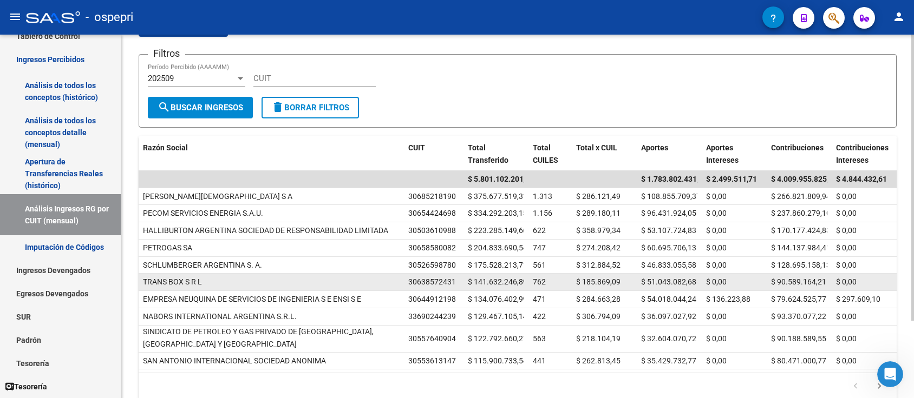
scroll to position [98, 0]
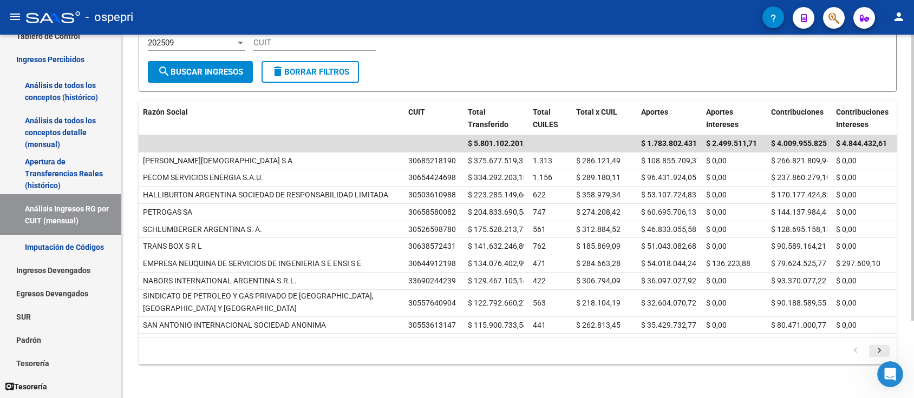
click at [877, 349] on icon "go to next page" at bounding box center [879, 352] width 14 height 13
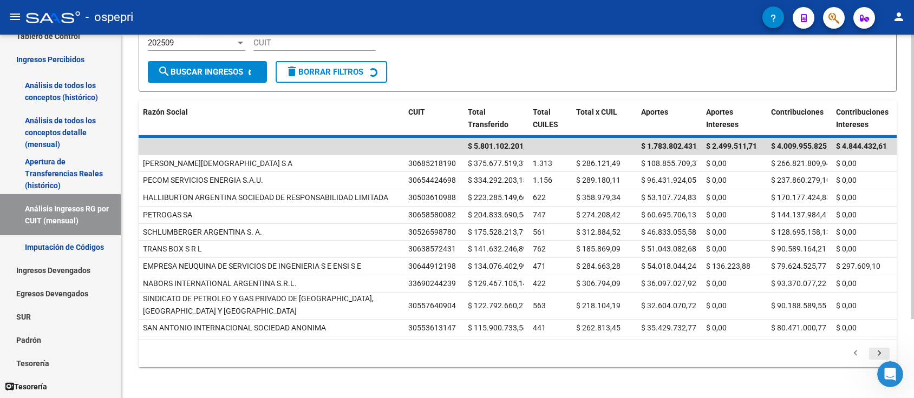
scroll to position [88, 0]
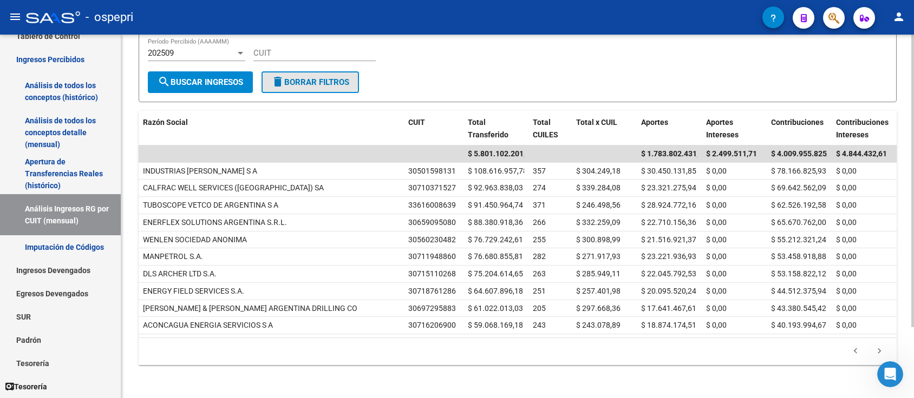
click at [307, 79] on span "delete Borrar Filtros" at bounding box center [310, 82] width 78 height 10
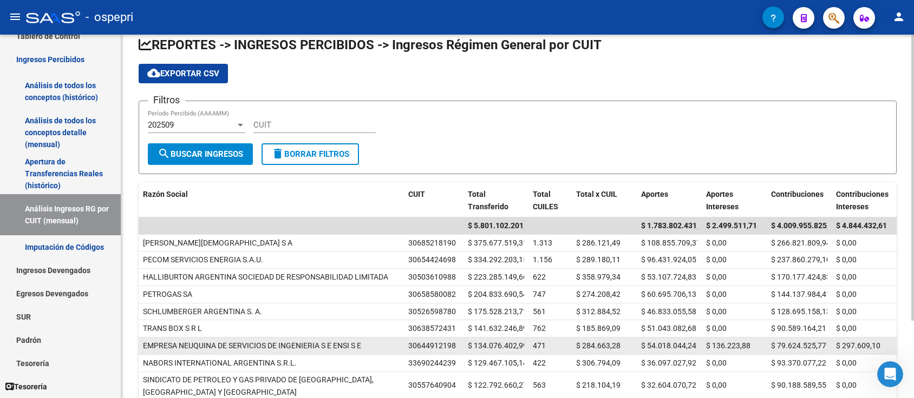
scroll to position [0, 0]
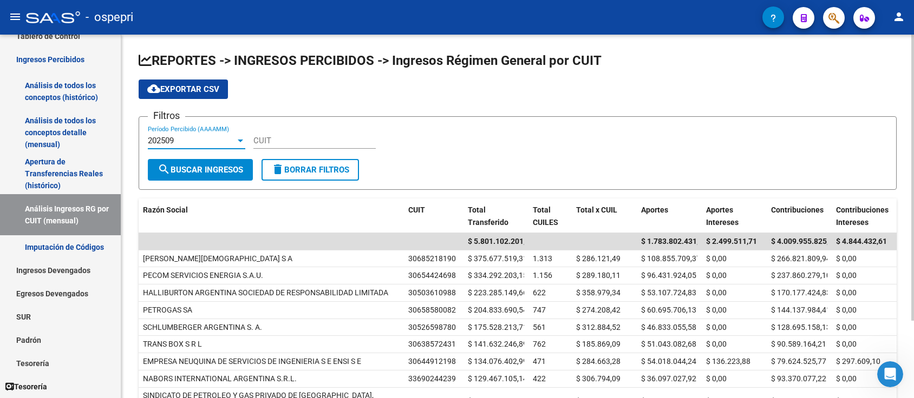
click at [240, 140] on div at bounding box center [240, 141] width 5 height 3
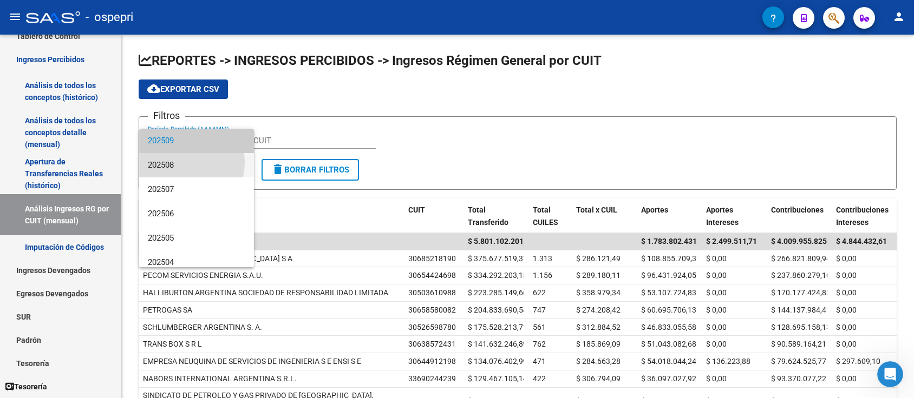
click at [182, 162] on span "202508" at bounding box center [196, 165] width 97 height 24
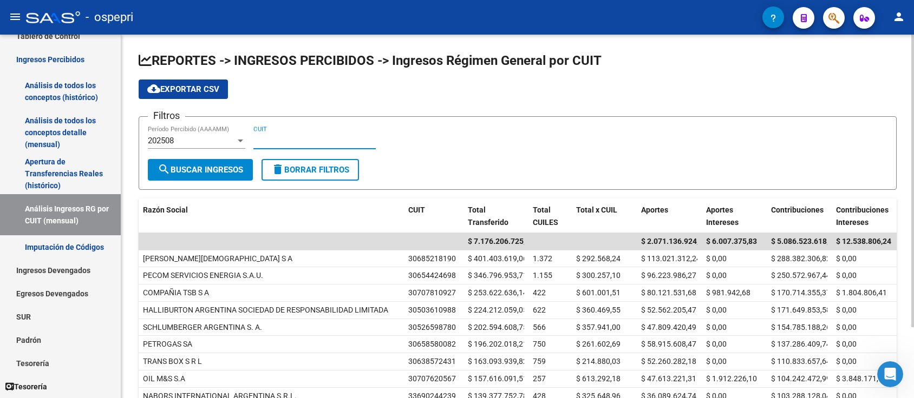
click at [277, 136] on input "CUIT" at bounding box center [314, 141] width 122 height 10
click at [897, 19] on mat-icon "person" at bounding box center [898, 16] width 13 height 13
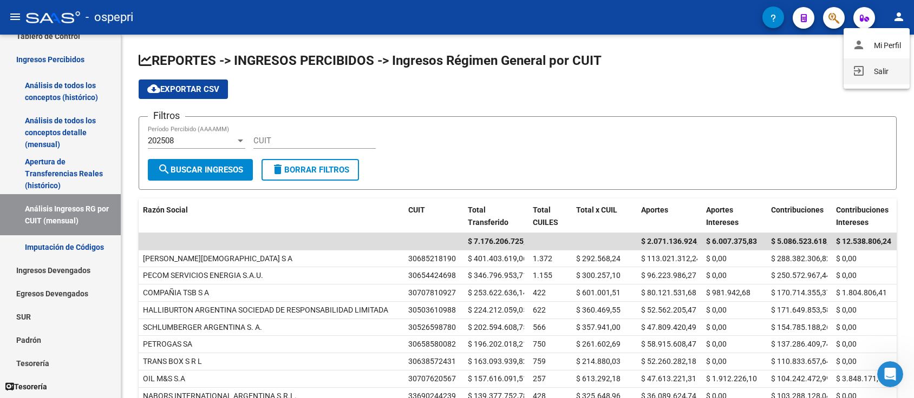
click at [878, 70] on button "exit_to_app Salir" at bounding box center [876, 71] width 66 height 26
